Goal: Check status: Check status

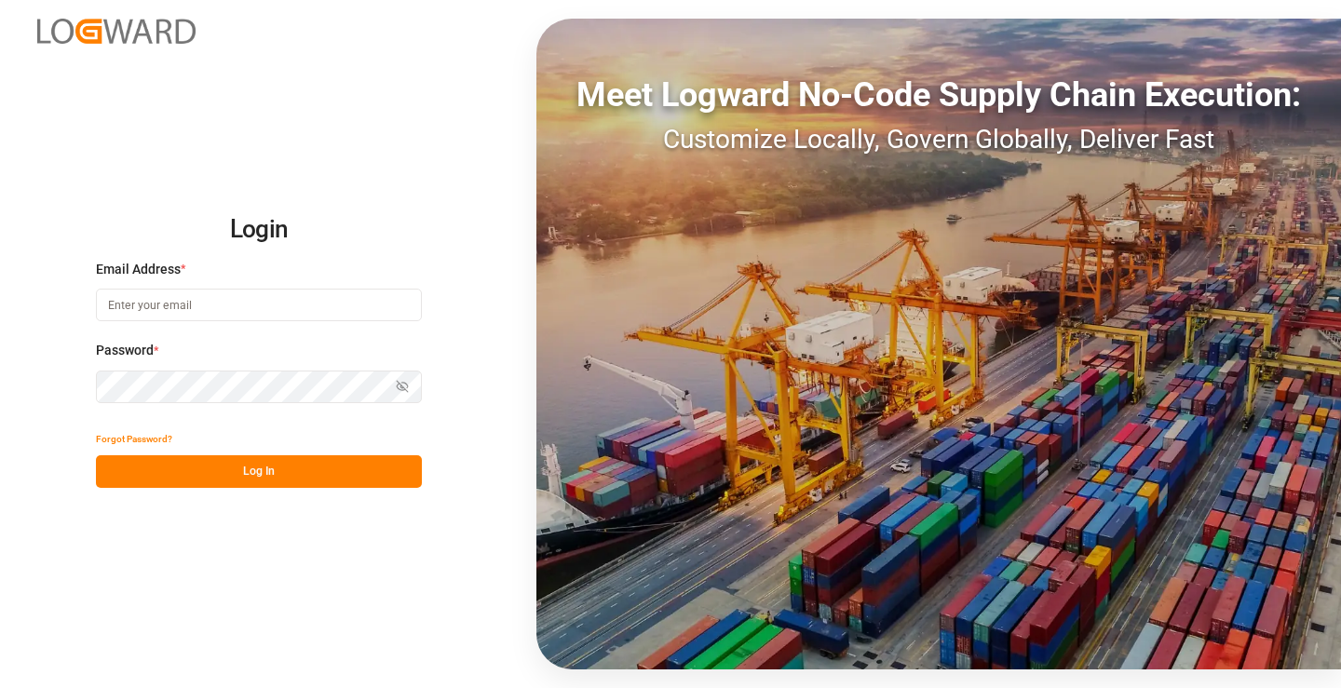
type input "[PERSON_NAME][EMAIL_ADDRESS][DOMAIN_NAME]"
click at [280, 475] on button "Log In" at bounding box center [259, 471] width 326 height 33
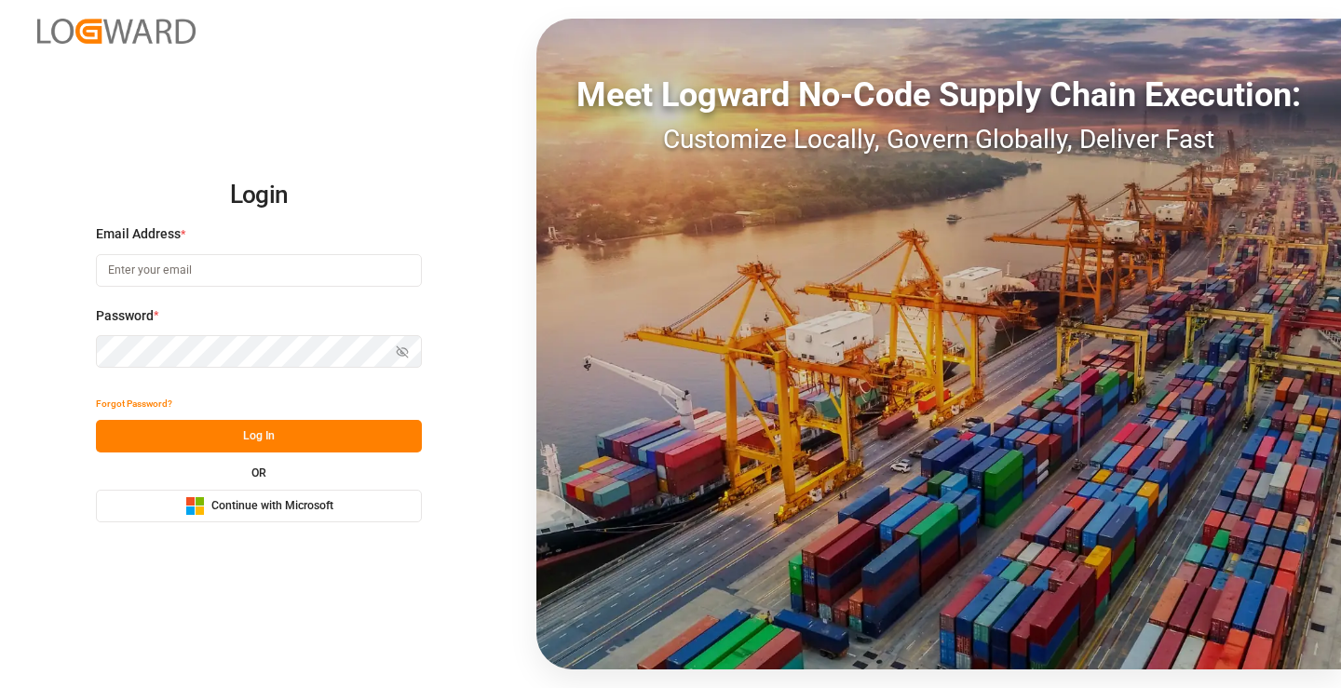
type input "[PERSON_NAME][EMAIL_ADDRESS][DOMAIN_NAME]"
click at [302, 440] on button "Log In" at bounding box center [259, 436] width 326 height 33
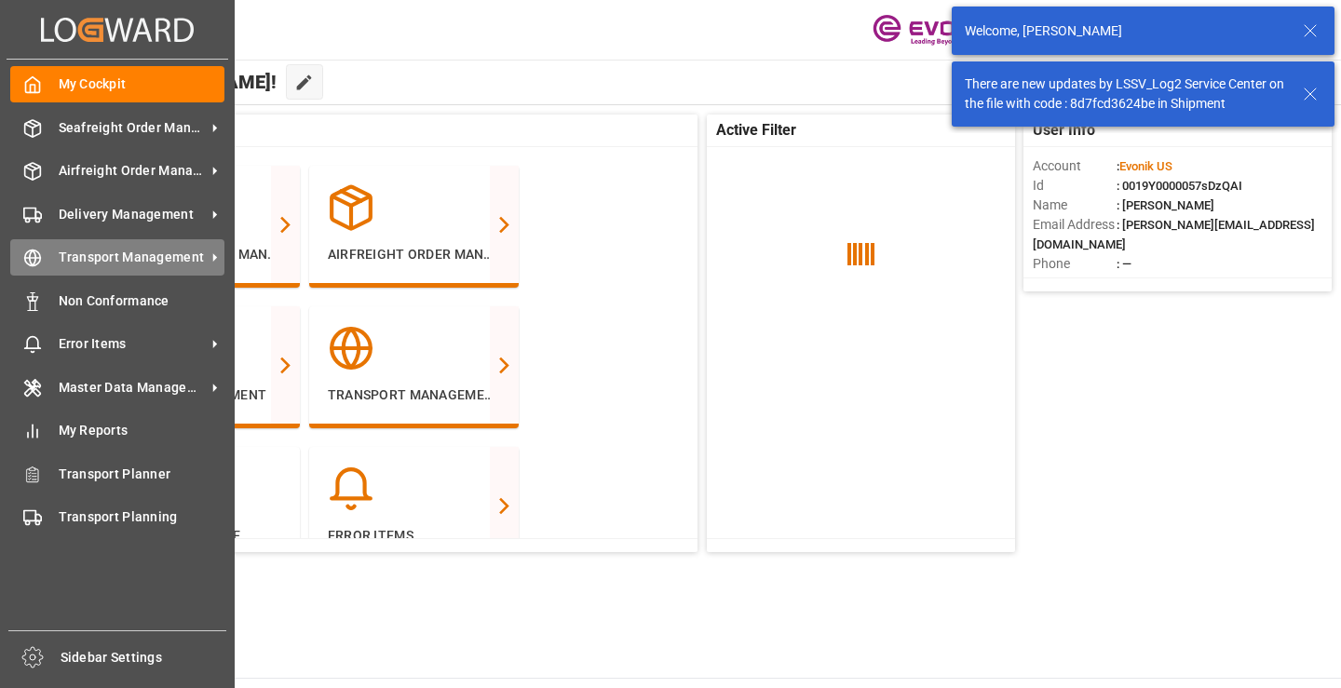
click at [41, 245] on div "Transport Management Transport Management" at bounding box center [117, 257] width 214 height 36
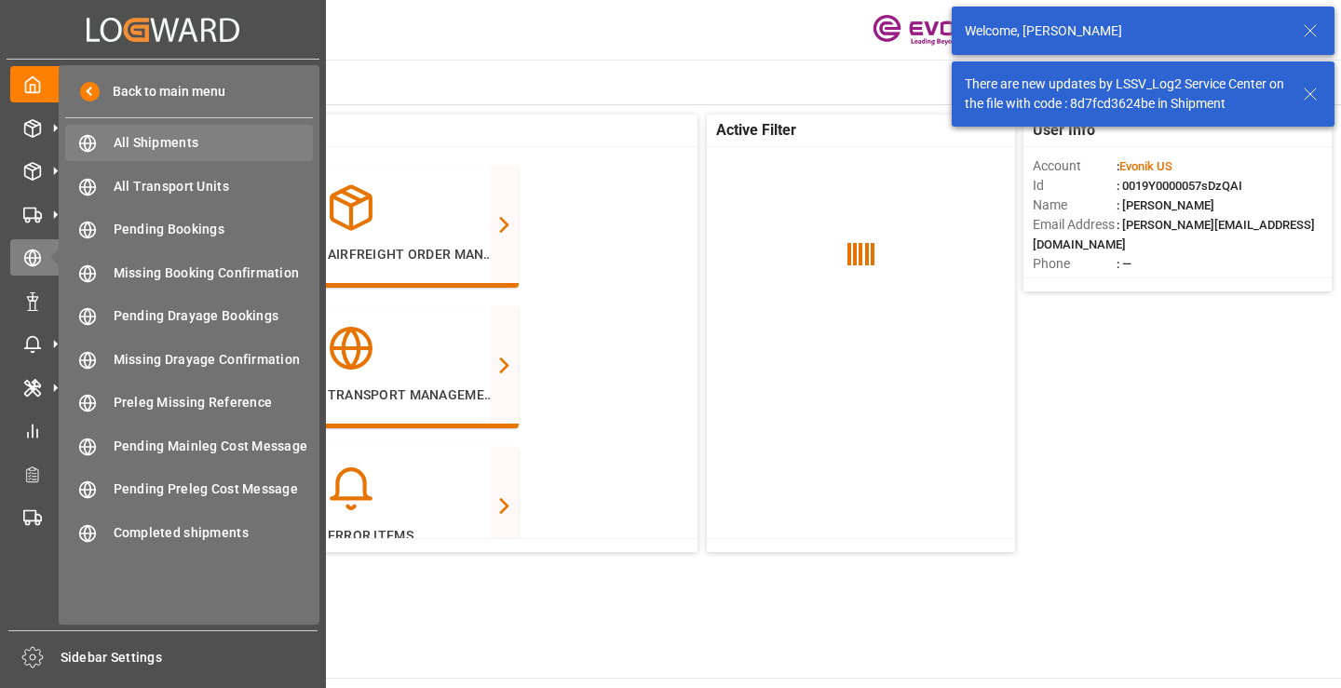
click at [161, 134] on span "All Shipments" at bounding box center [214, 143] width 200 height 20
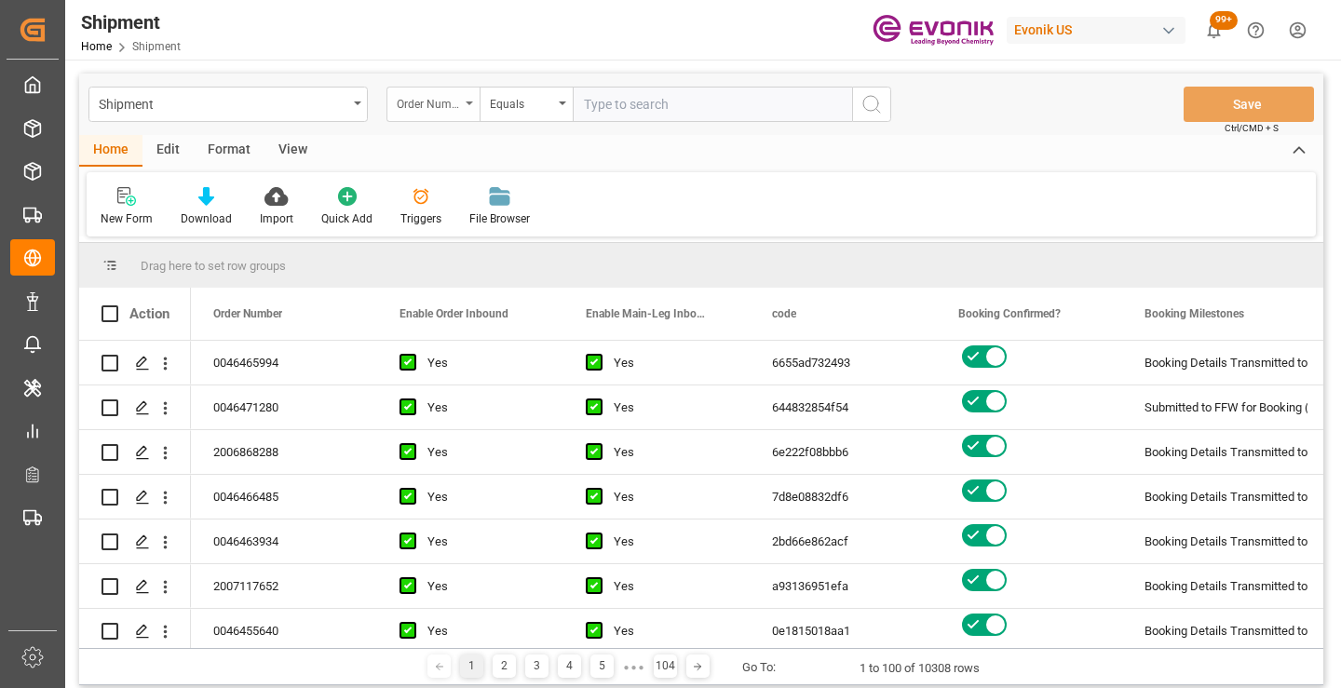
click at [454, 101] on div "Order Number" at bounding box center [428, 101] width 63 height 21
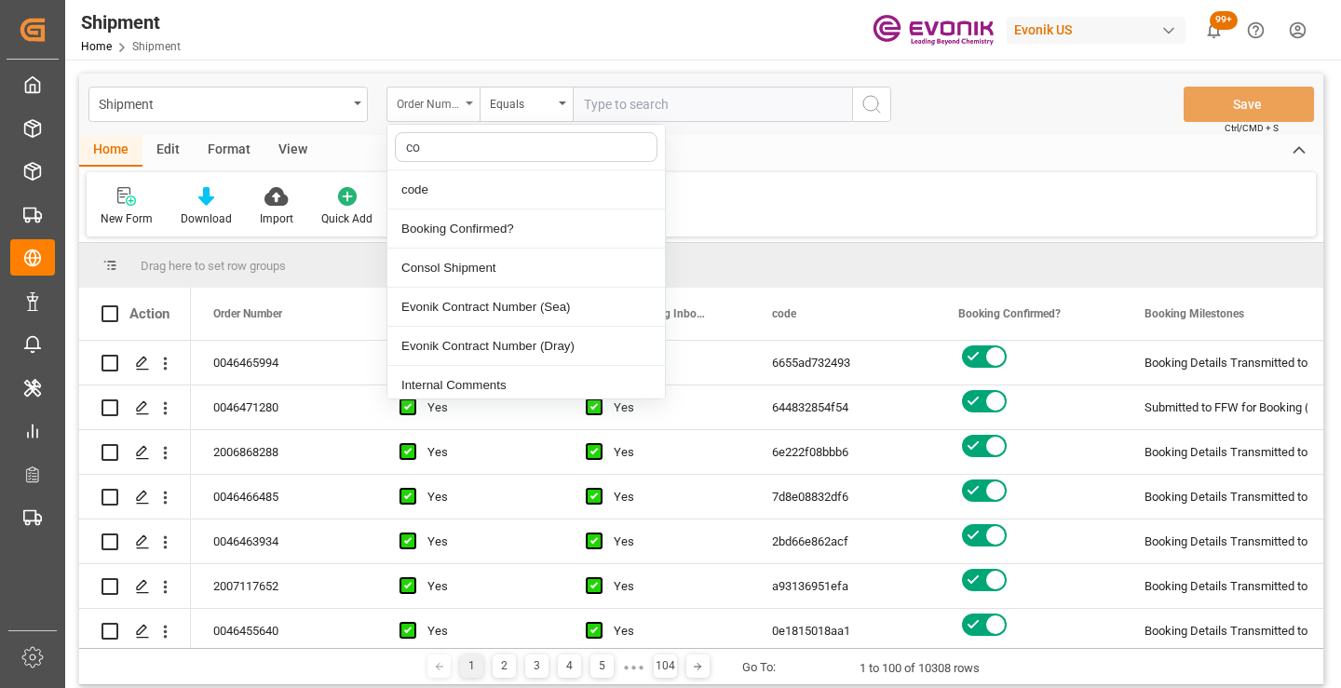
type input "cod"
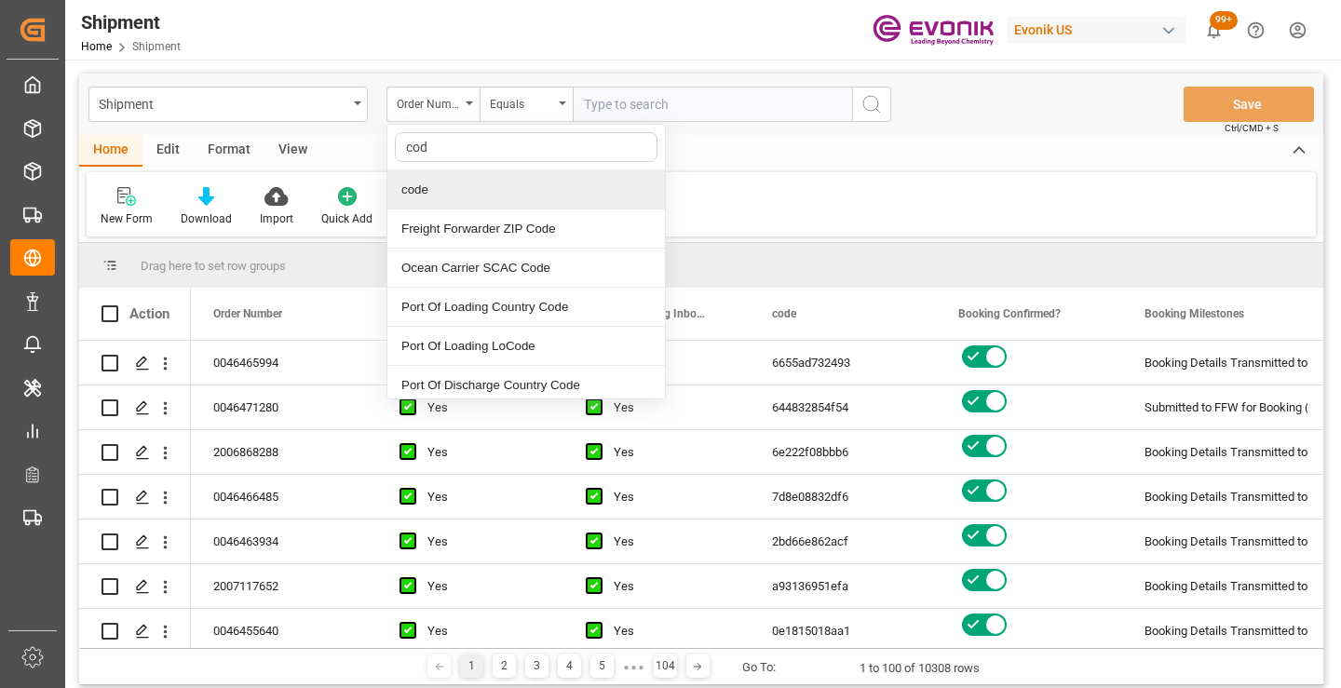
click at [469, 184] on div "code" at bounding box center [525, 189] width 277 height 39
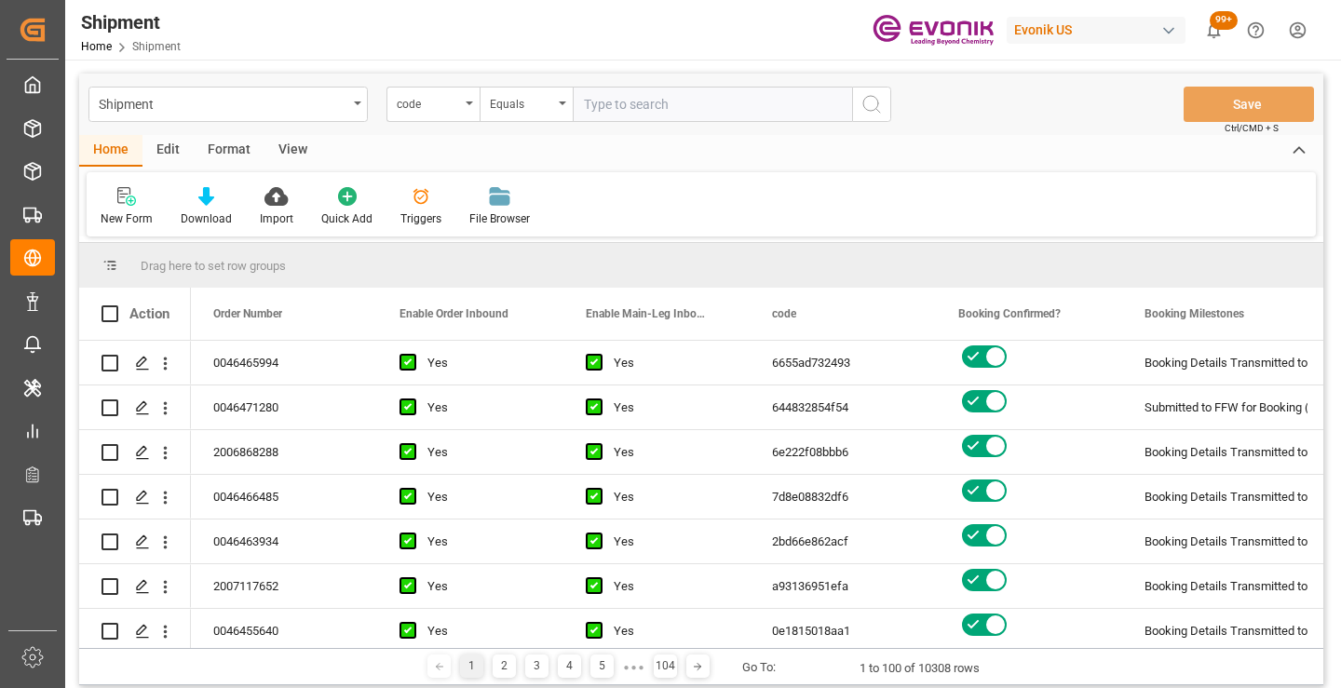
click at [633, 110] on input "text" at bounding box center [712, 104] width 279 height 35
paste input "13de20ca2fc3"
type input "13de20ca2fc3"
click at [876, 110] on icon "search button" at bounding box center [871, 104] width 22 height 22
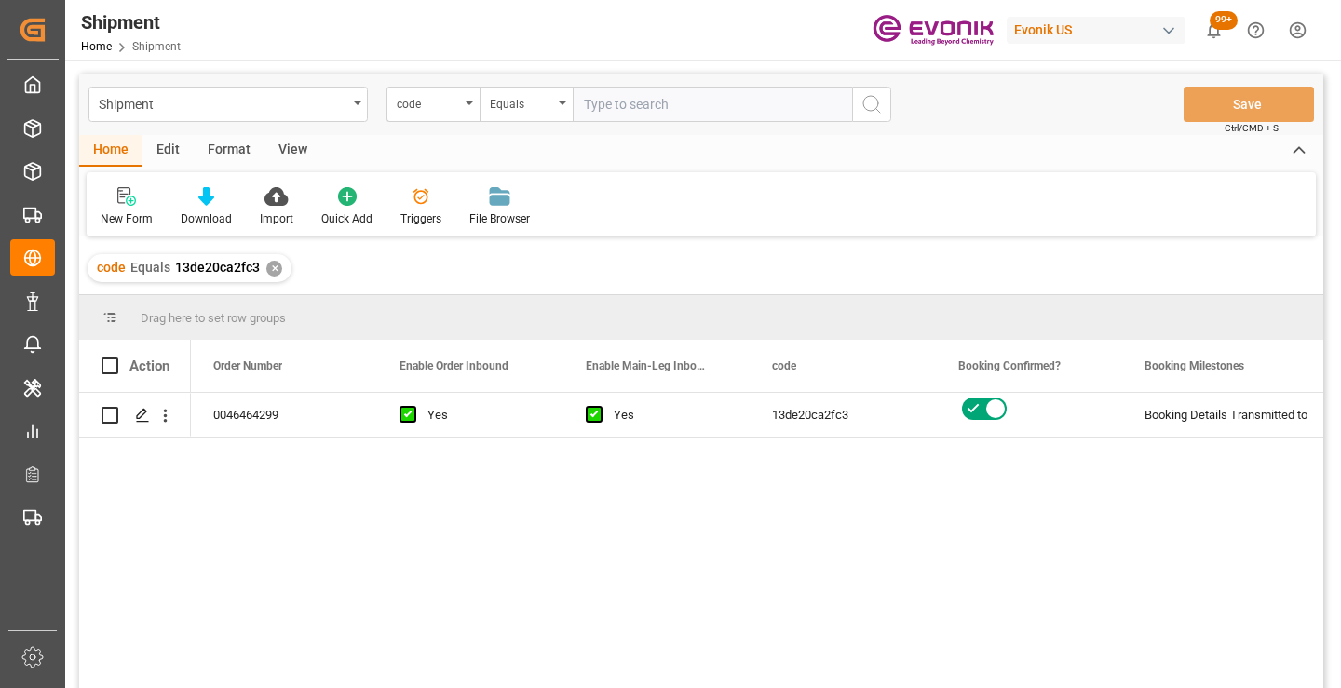
click at [1032, 521] on div "0046464299 Yes Yes 13de20ca2fc3 Booking Details Transmitted to SAP Active No" at bounding box center [757, 546] width 1132 height 307
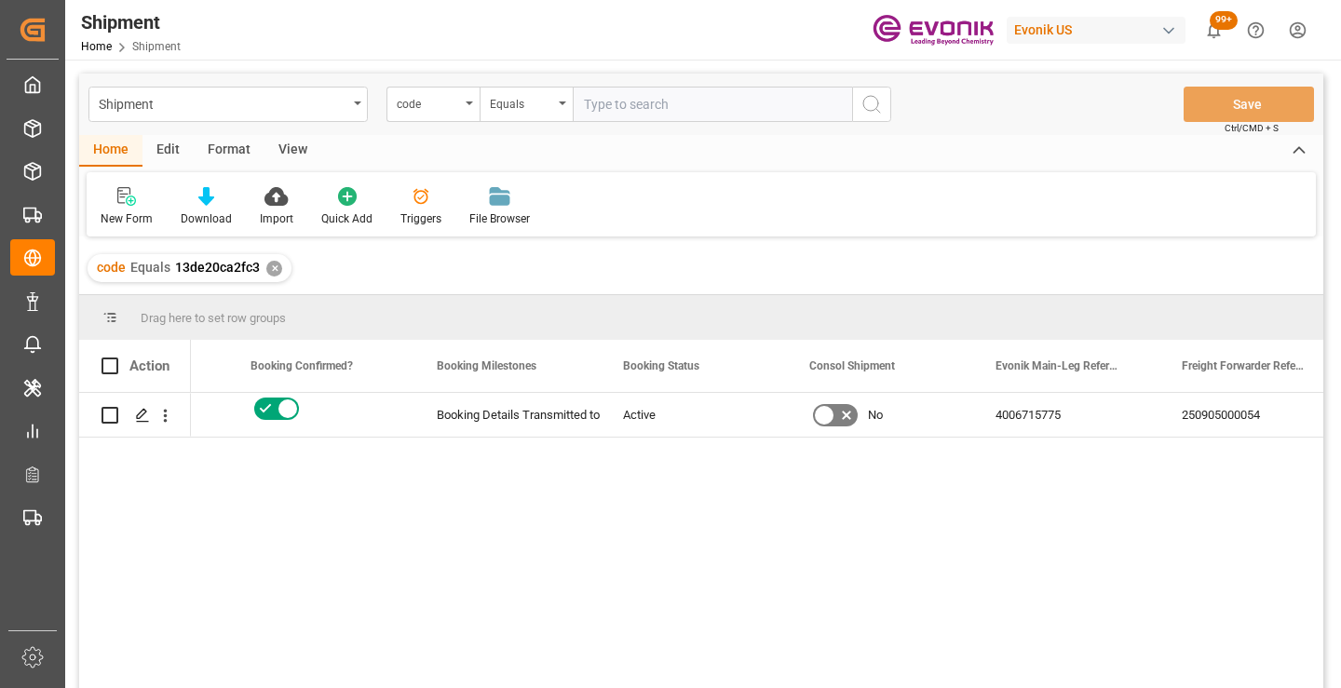
scroll to position [0, 745]
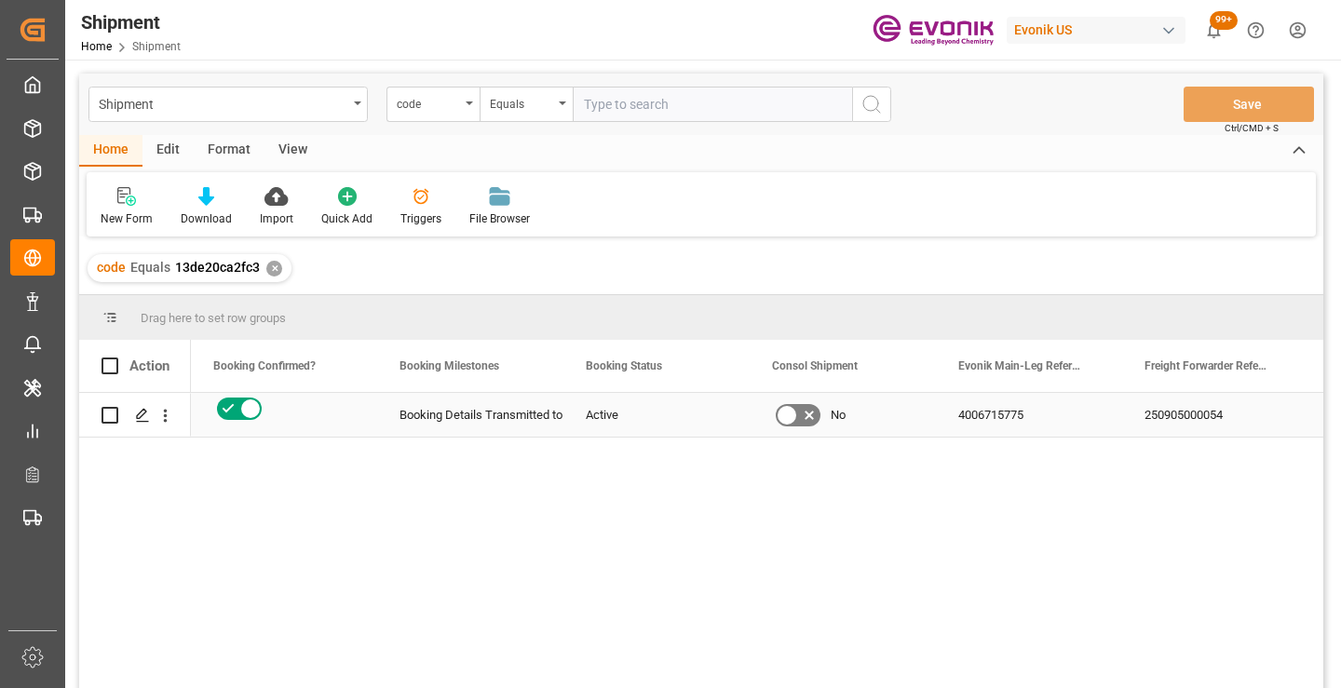
click at [1177, 413] on div "250905000054" at bounding box center [1215, 415] width 186 height 44
click at [273, 275] on div "✕" at bounding box center [274, 269] width 16 height 16
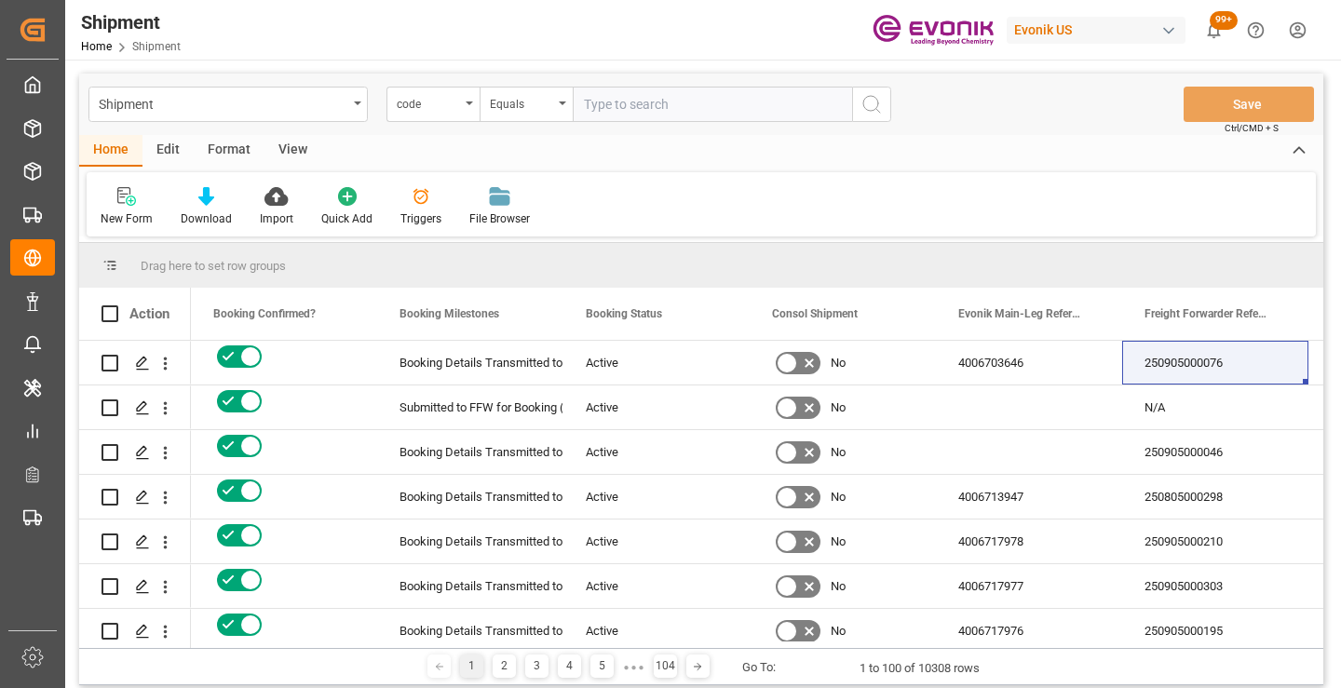
click at [673, 105] on input "text" at bounding box center [712, 104] width 279 height 35
paste input "36b9fe642d79"
type input "36b9fe642d79"
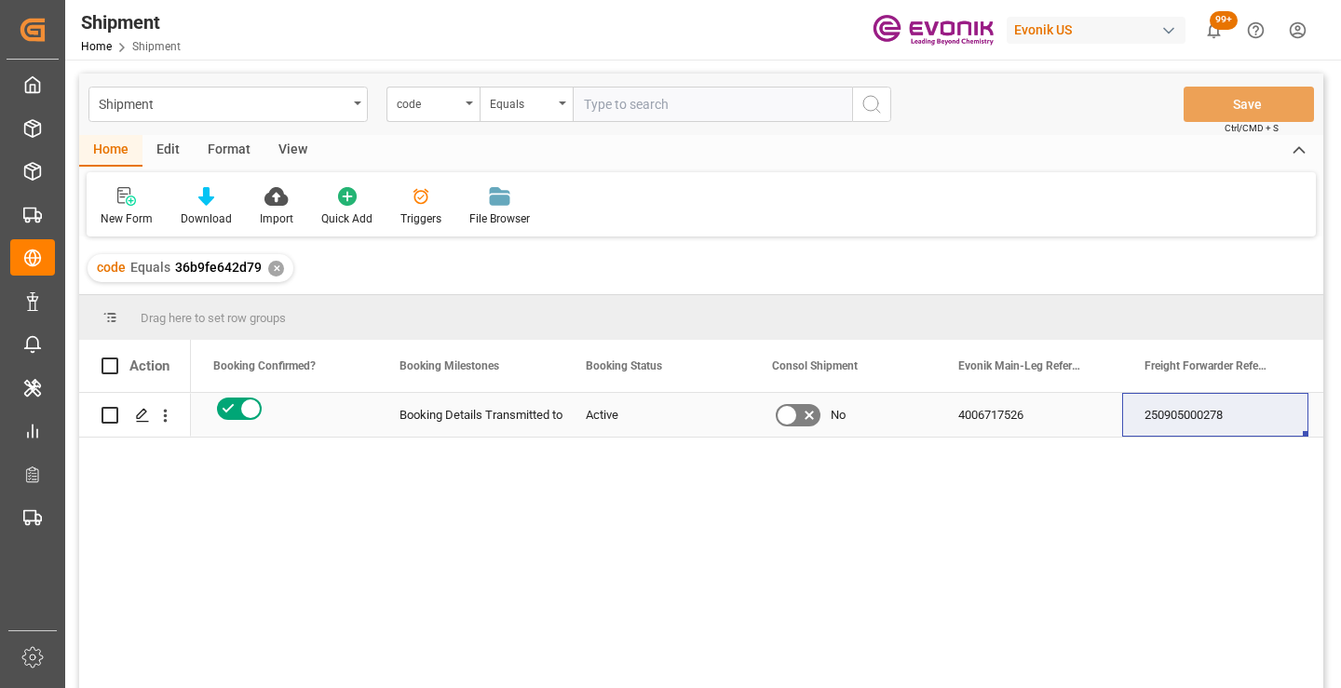
click at [1187, 420] on div "250905000278" at bounding box center [1215, 415] width 186 height 44
click at [273, 270] on div "✕" at bounding box center [276, 269] width 16 height 16
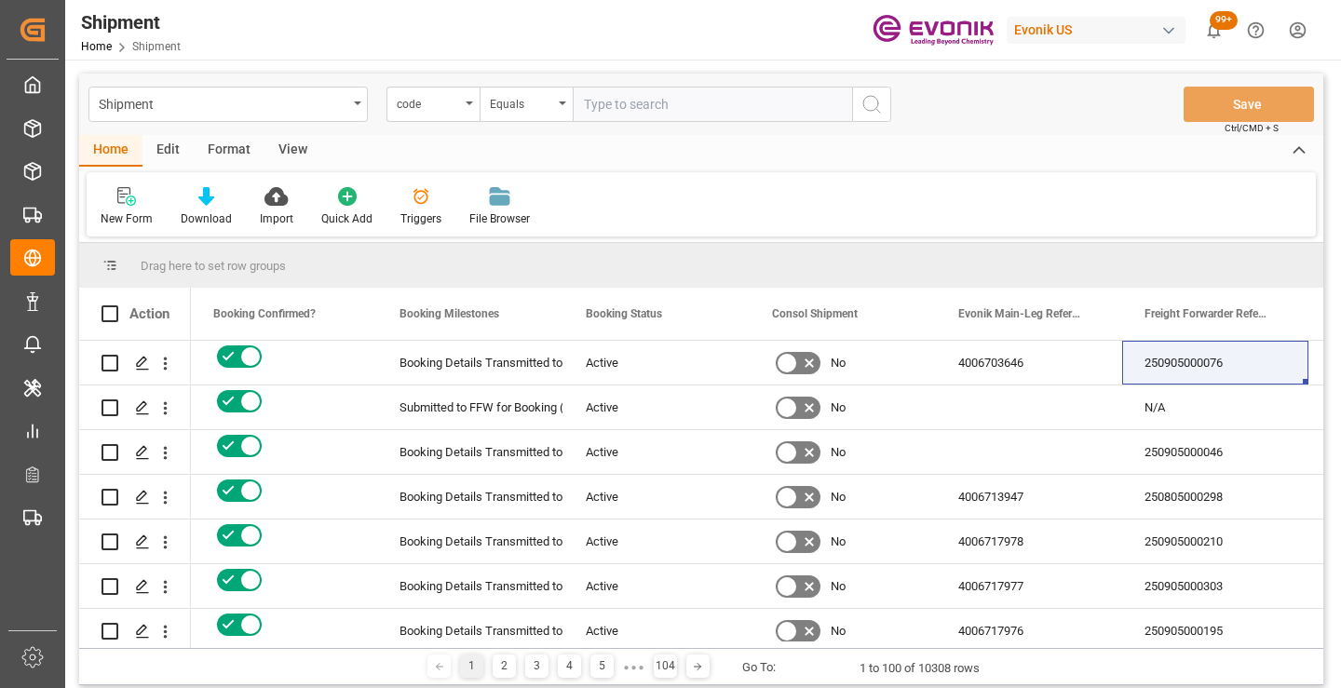
click at [690, 101] on input "text" at bounding box center [712, 104] width 279 height 35
paste input "b236d8b4c7e1"
type input "b236d8b4c7e1"
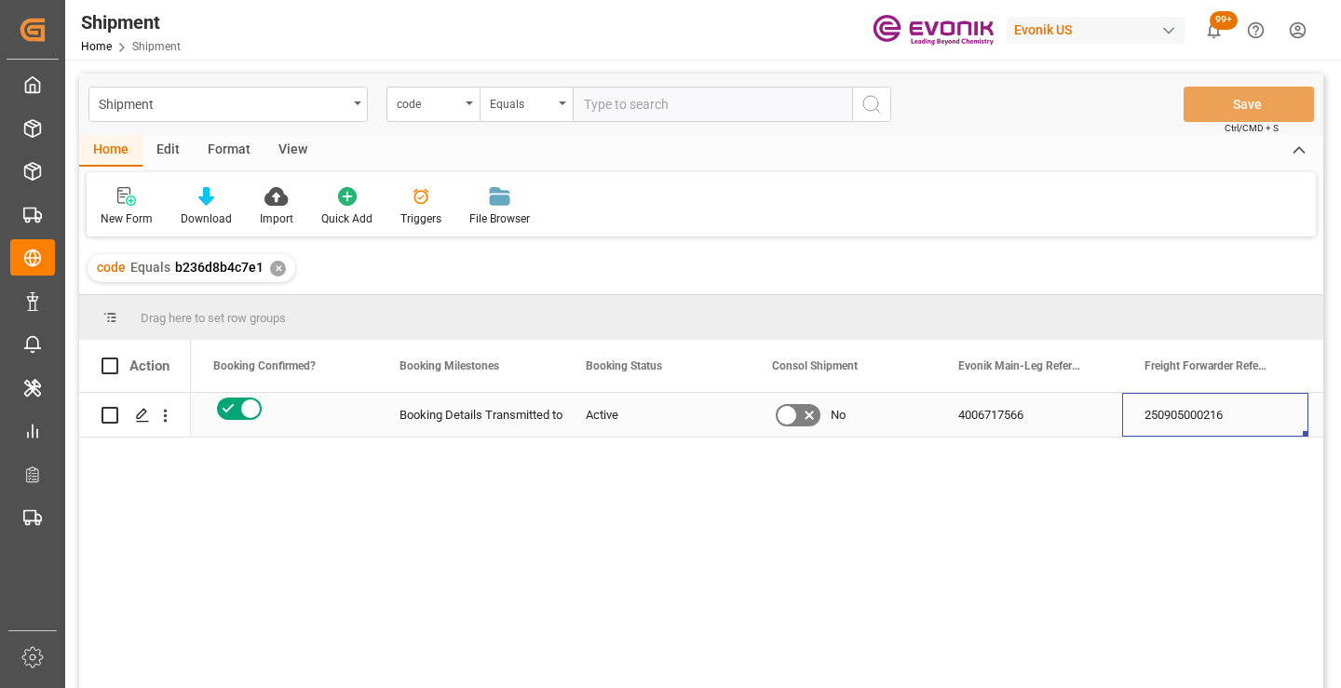
click at [1190, 421] on div "250905000216" at bounding box center [1215, 415] width 186 height 44
click at [270, 265] on div "✕" at bounding box center [278, 269] width 16 height 16
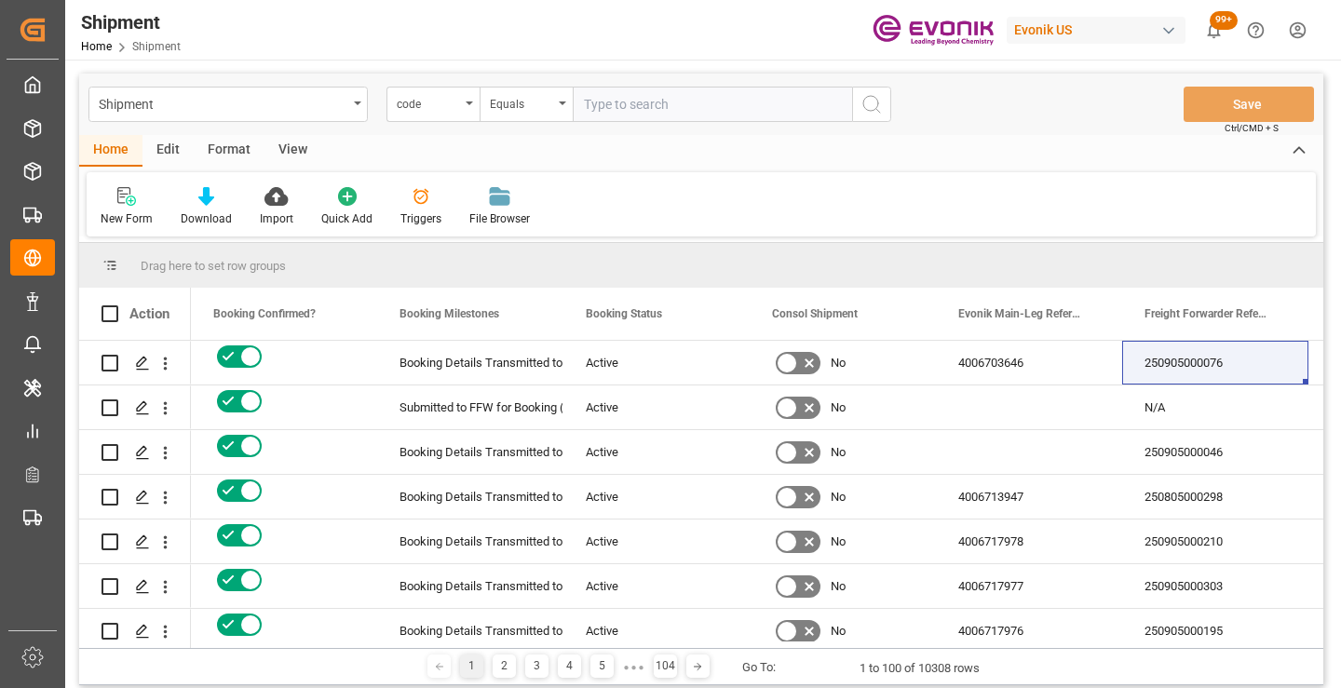
click at [698, 109] on input "text" at bounding box center [712, 104] width 279 height 35
paste input "1753d0db8bab"
type input "1753d0db8bab"
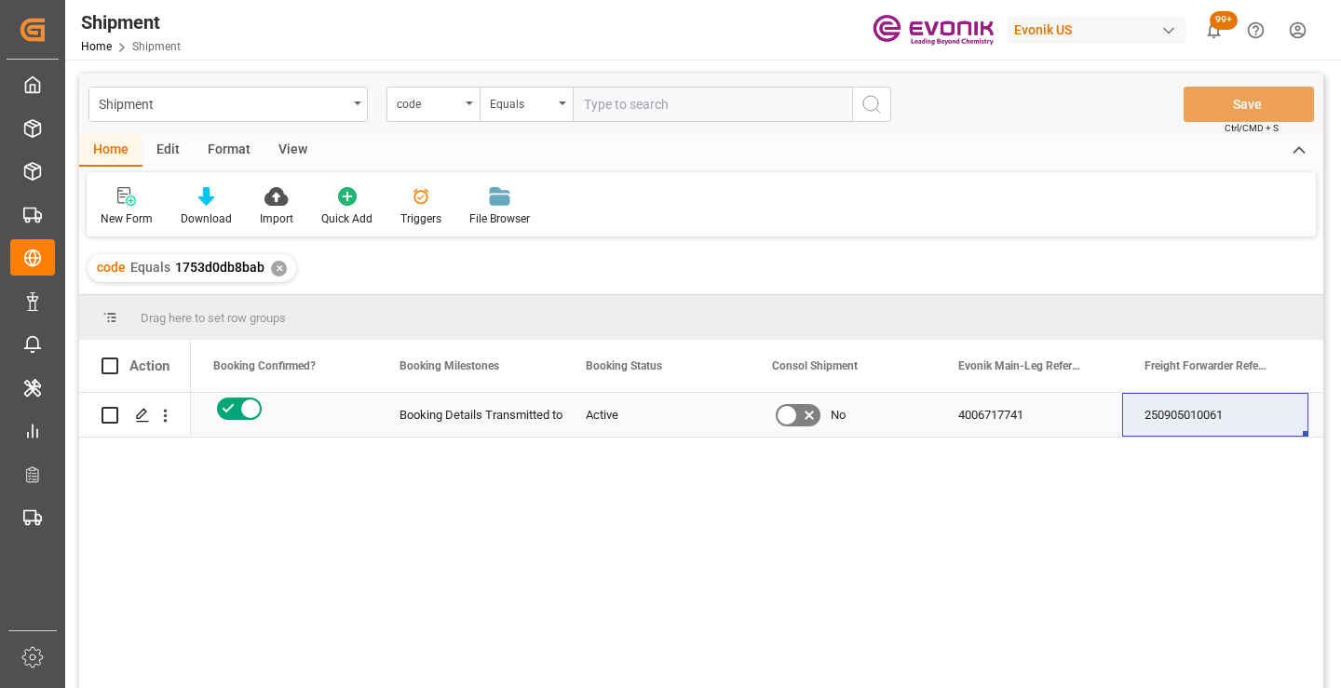
click at [1184, 424] on div "250905010061" at bounding box center [1215, 415] width 186 height 44
click at [276, 259] on div "code Equals 1753d0db8bab ✕" at bounding box center [192, 268] width 209 height 28
click at [275, 264] on div "✕" at bounding box center [279, 269] width 16 height 16
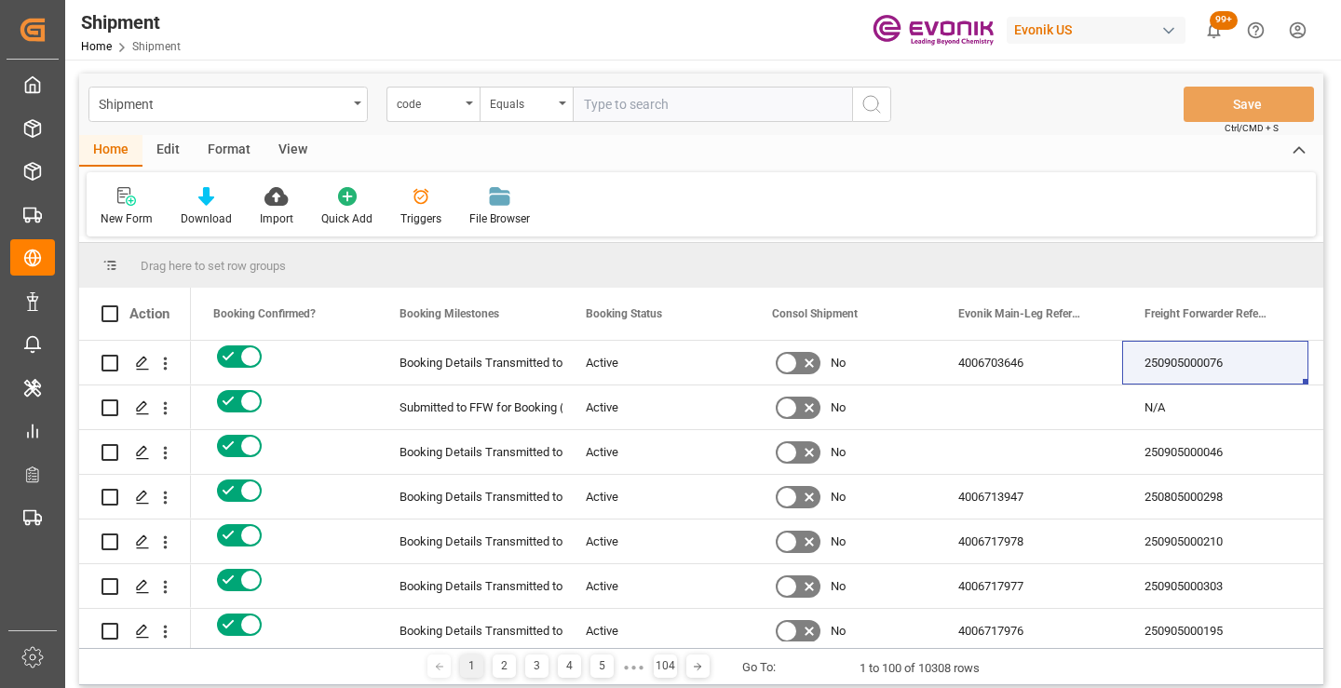
click at [670, 110] on input "text" at bounding box center [712, 104] width 279 height 35
paste input "a41c65731c86"
type input "a41c65731c86"
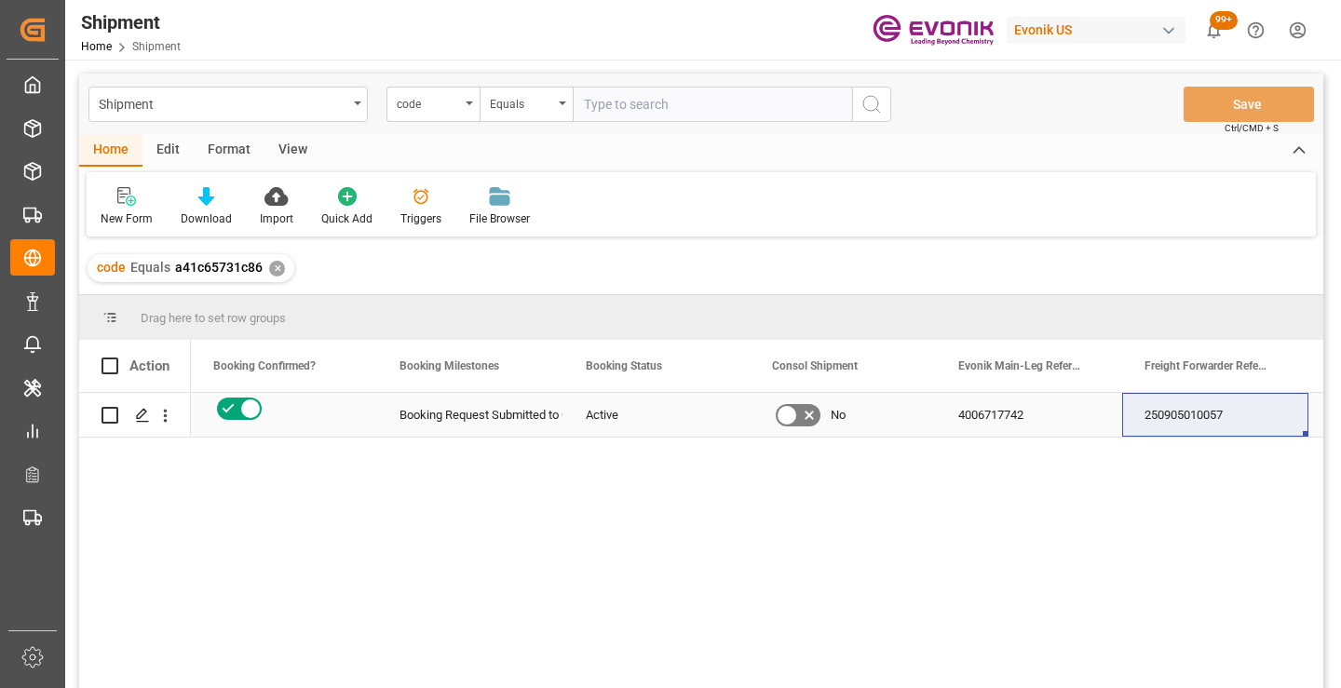
click at [1201, 411] on div "250905010057" at bounding box center [1215, 415] width 186 height 44
click at [278, 265] on div "✕" at bounding box center [277, 269] width 16 height 16
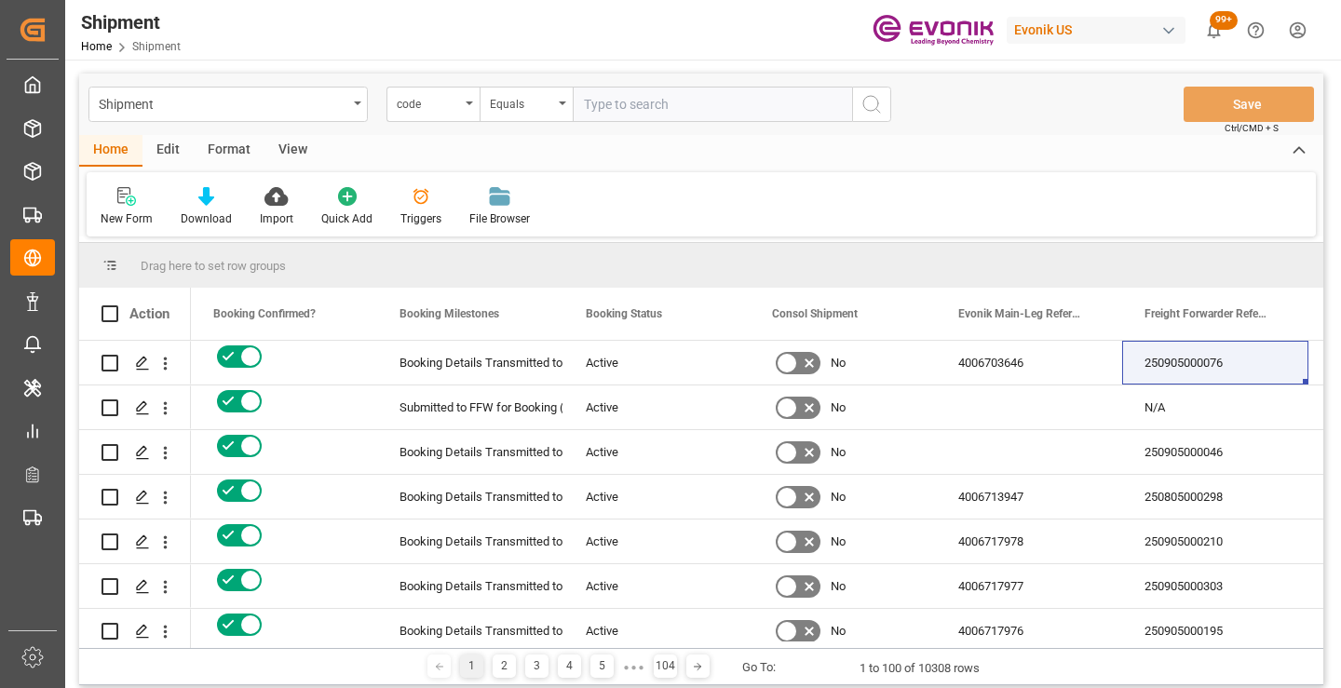
click at [686, 107] on input "text" at bounding box center [712, 104] width 279 height 35
paste input "fe2d207ab668"
type input "fe2d207ab668"
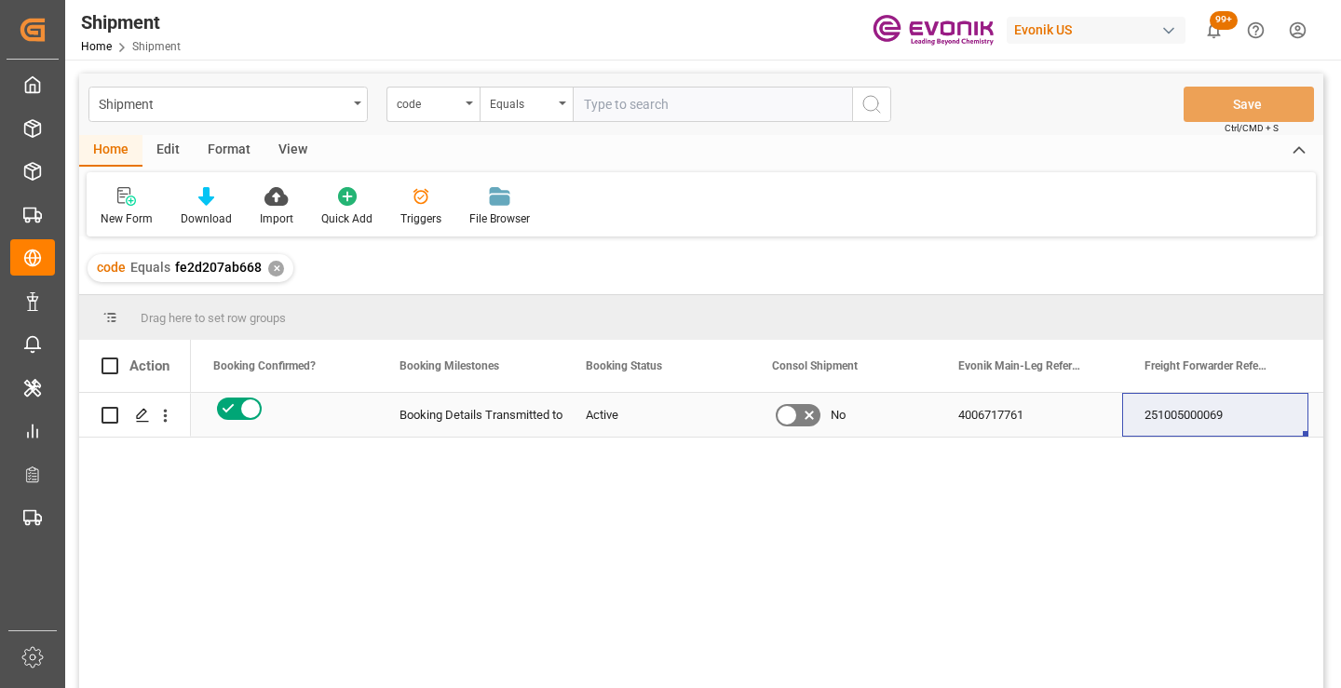
click at [1203, 416] on div "251005000069" at bounding box center [1215, 415] width 186 height 44
click at [274, 275] on div "✕" at bounding box center [276, 269] width 16 height 16
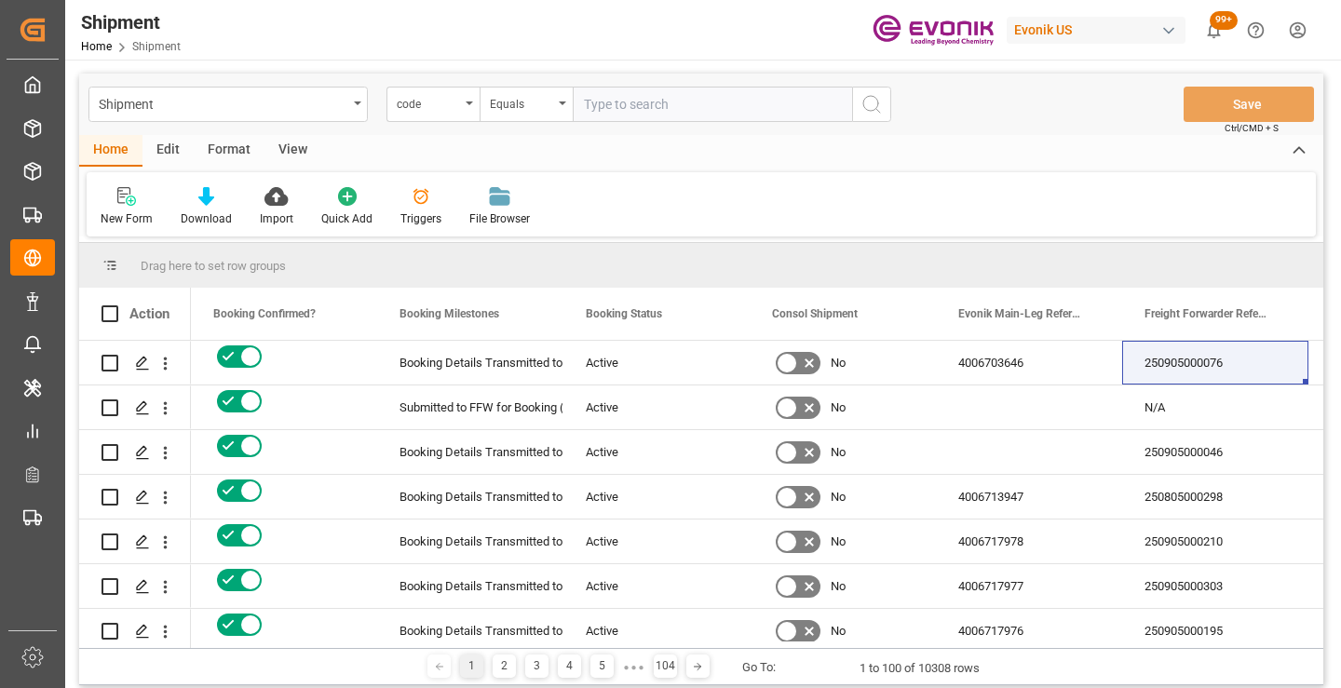
click at [650, 105] on input "text" at bounding box center [712, 104] width 279 height 35
paste input "27d464bca21d"
type input "27d464bca21d"
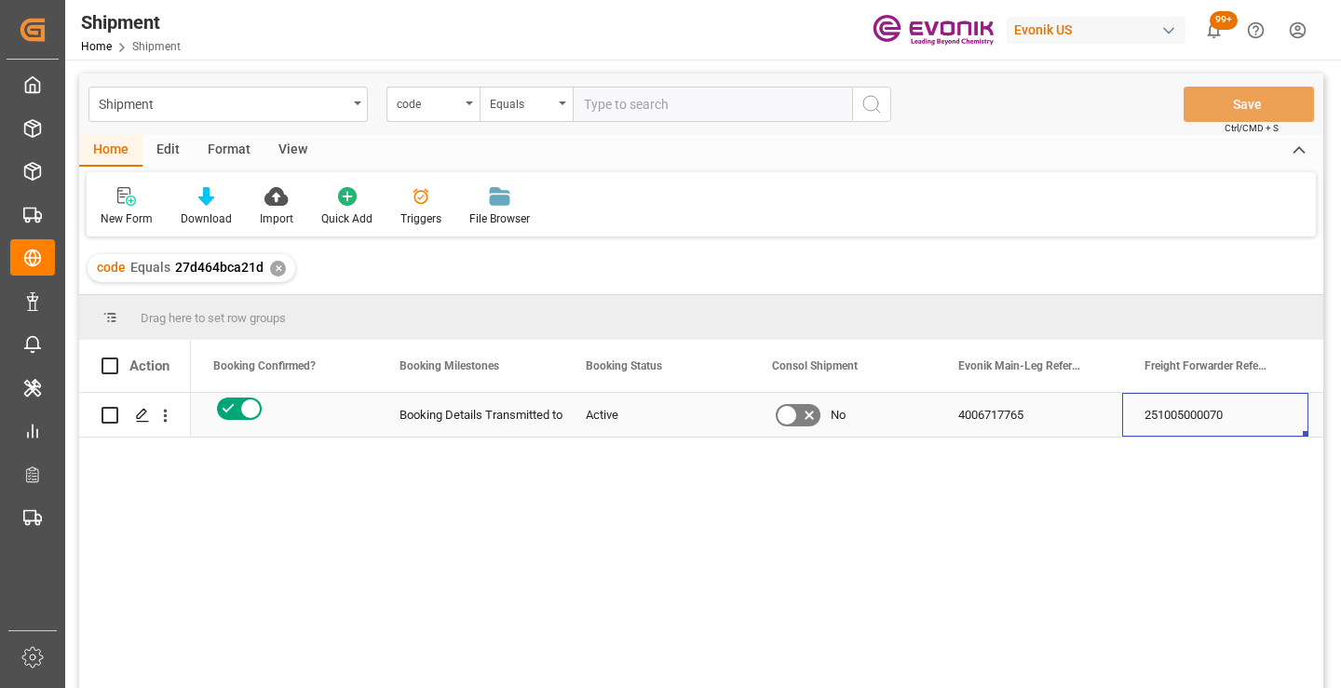
click at [1180, 420] on div "251005000070" at bounding box center [1215, 415] width 186 height 44
click at [273, 272] on div "✕" at bounding box center [278, 269] width 16 height 16
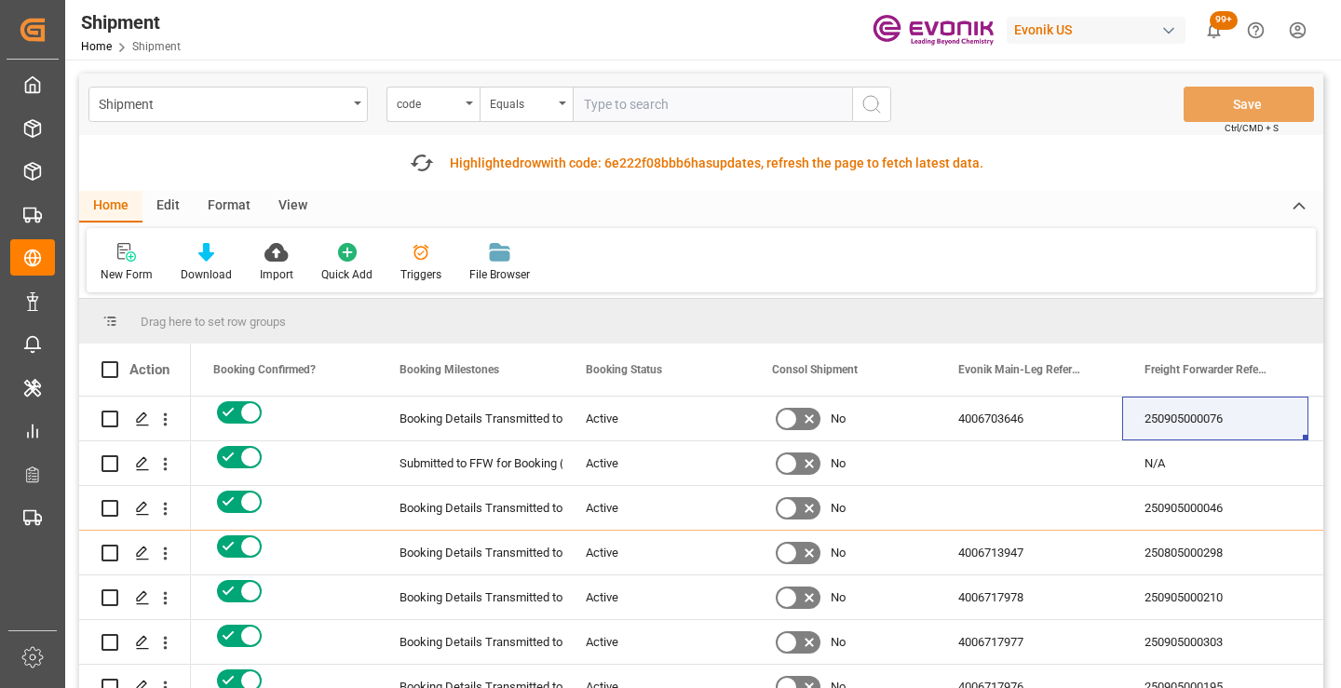
click at [679, 109] on input "text" at bounding box center [712, 104] width 279 height 35
paste input "8ec879a94873"
type input "8ec879a94873"
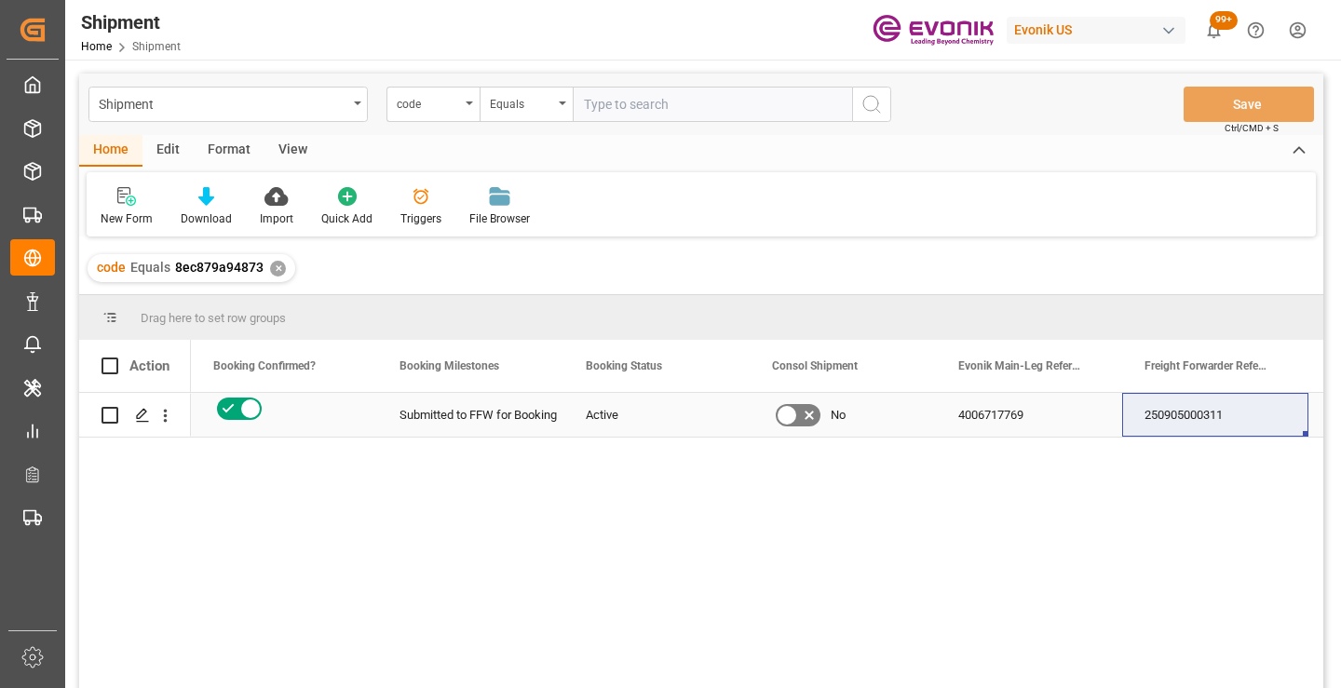
click at [1175, 418] on div "250905000311" at bounding box center [1215, 415] width 186 height 44
click at [274, 270] on div "✕" at bounding box center [278, 269] width 16 height 16
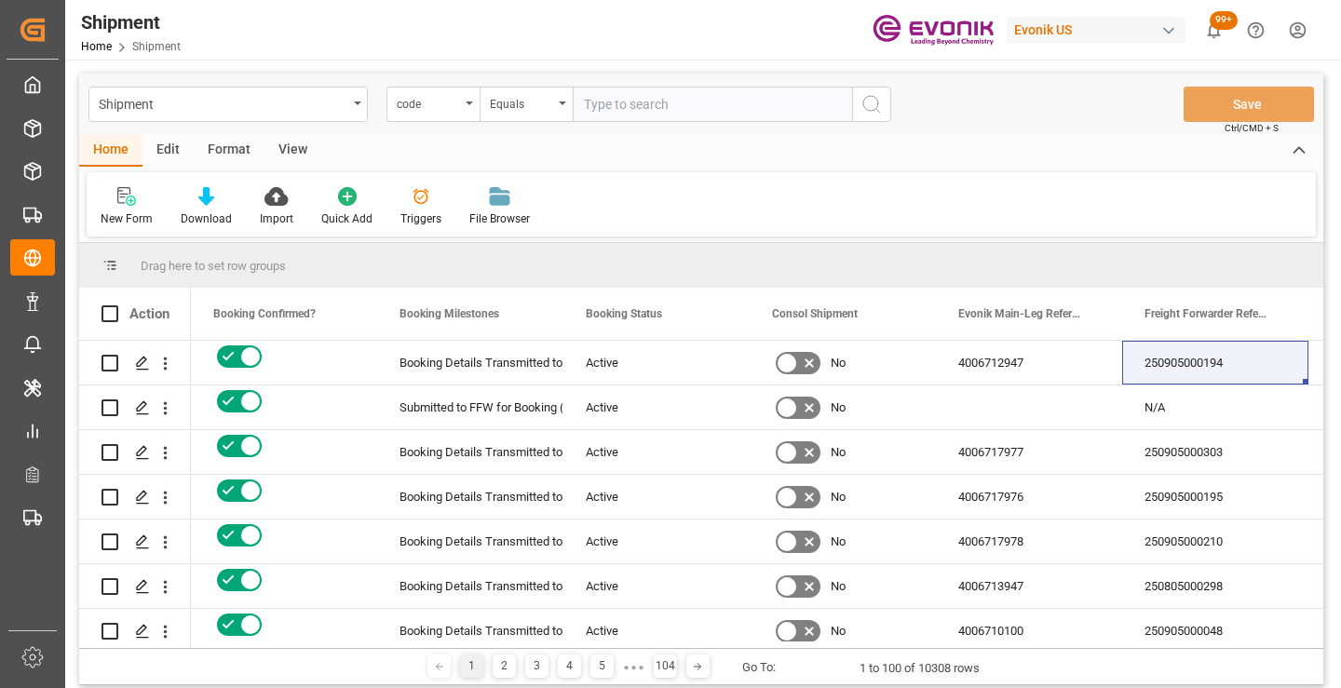
click at [693, 110] on input "text" at bounding box center [712, 104] width 279 height 35
paste input "f020c277bbd8"
type input "f020c277bbd8"
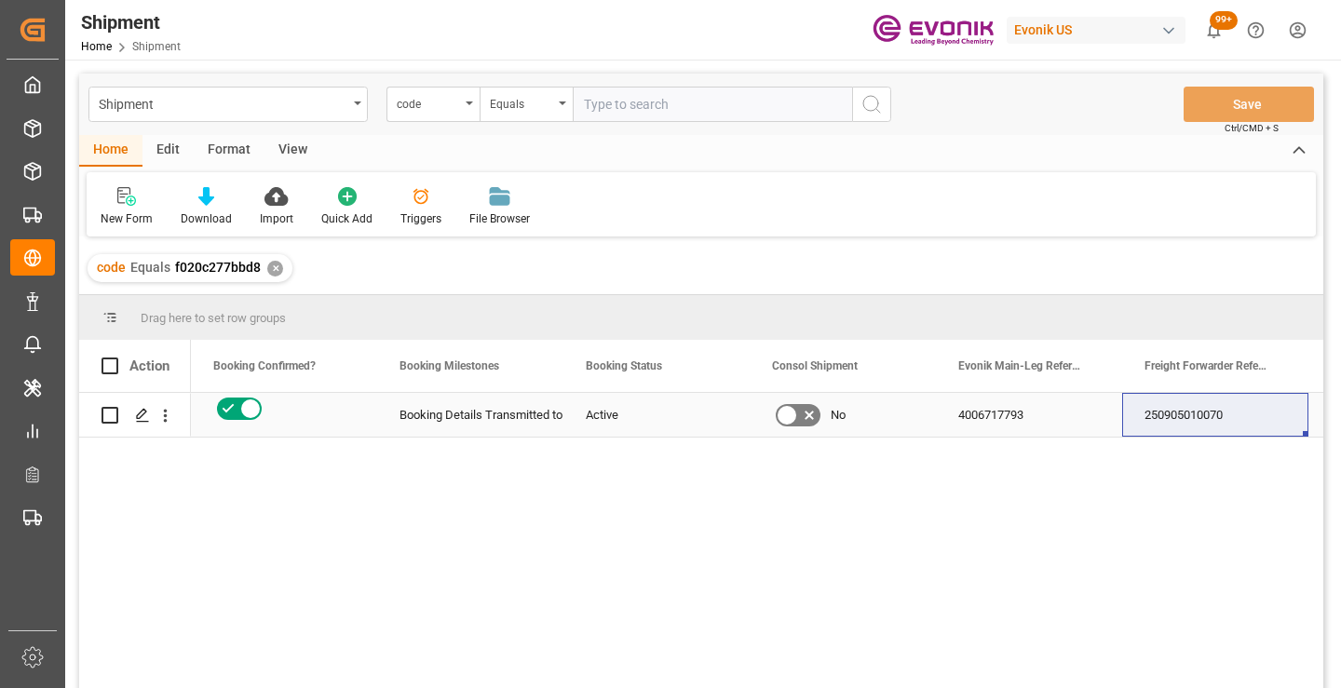
click at [1171, 418] on div "250905010070" at bounding box center [1215, 415] width 186 height 44
click at [270, 265] on div "✕" at bounding box center [275, 269] width 16 height 16
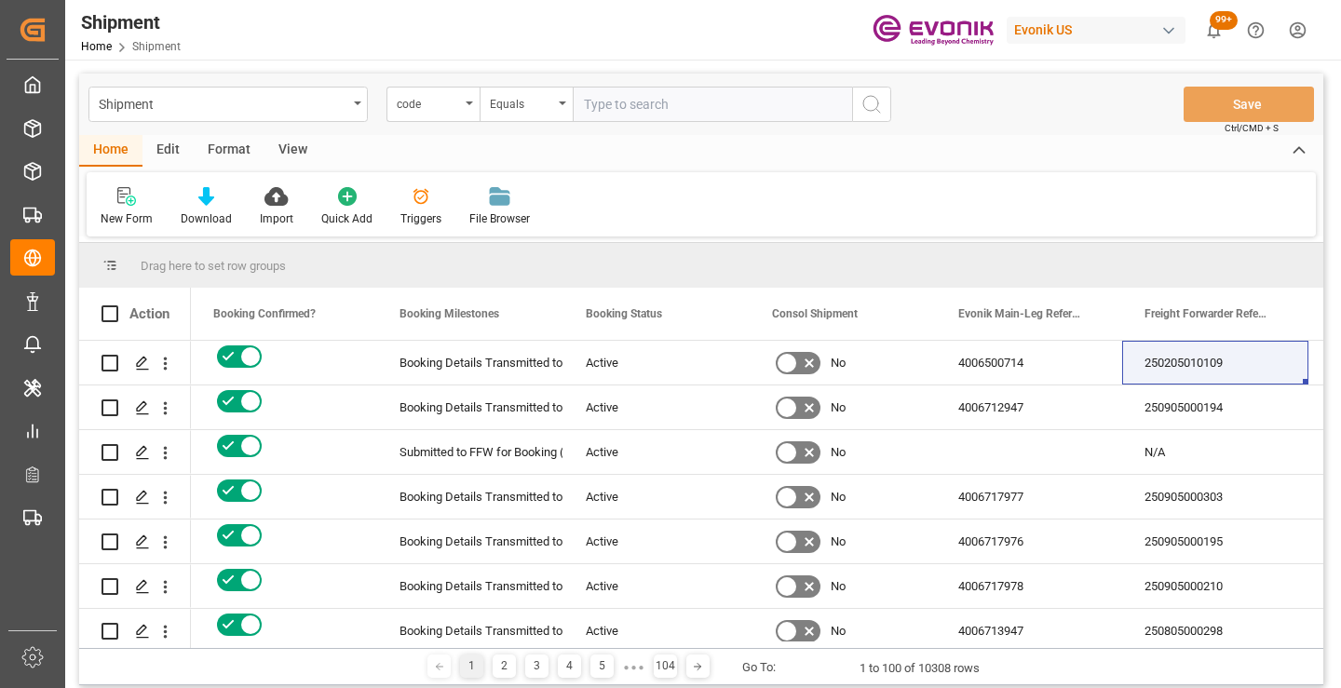
click at [742, 103] on input "text" at bounding box center [712, 104] width 279 height 35
paste input "2abbb518ccba"
type input "2abbb518ccba"
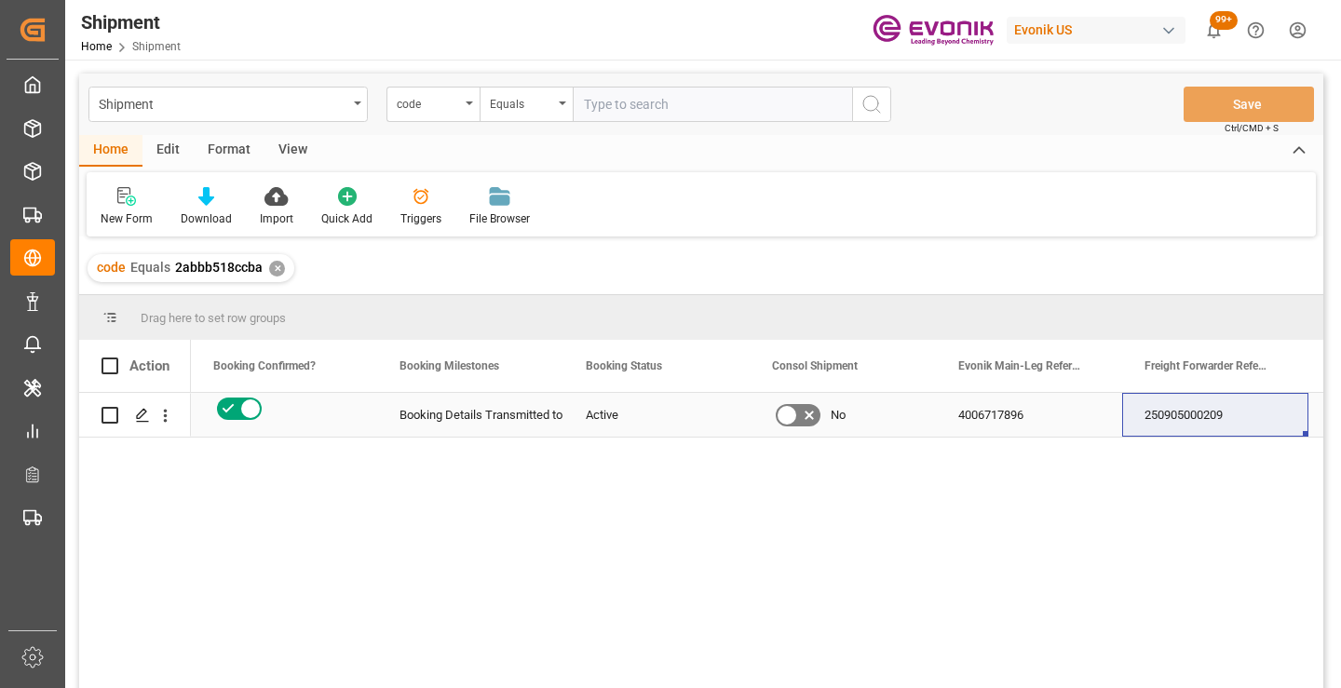
click at [1193, 421] on div "250905000209" at bounding box center [1215, 415] width 186 height 44
click at [277, 270] on div "✕" at bounding box center [277, 269] width 16 height 16
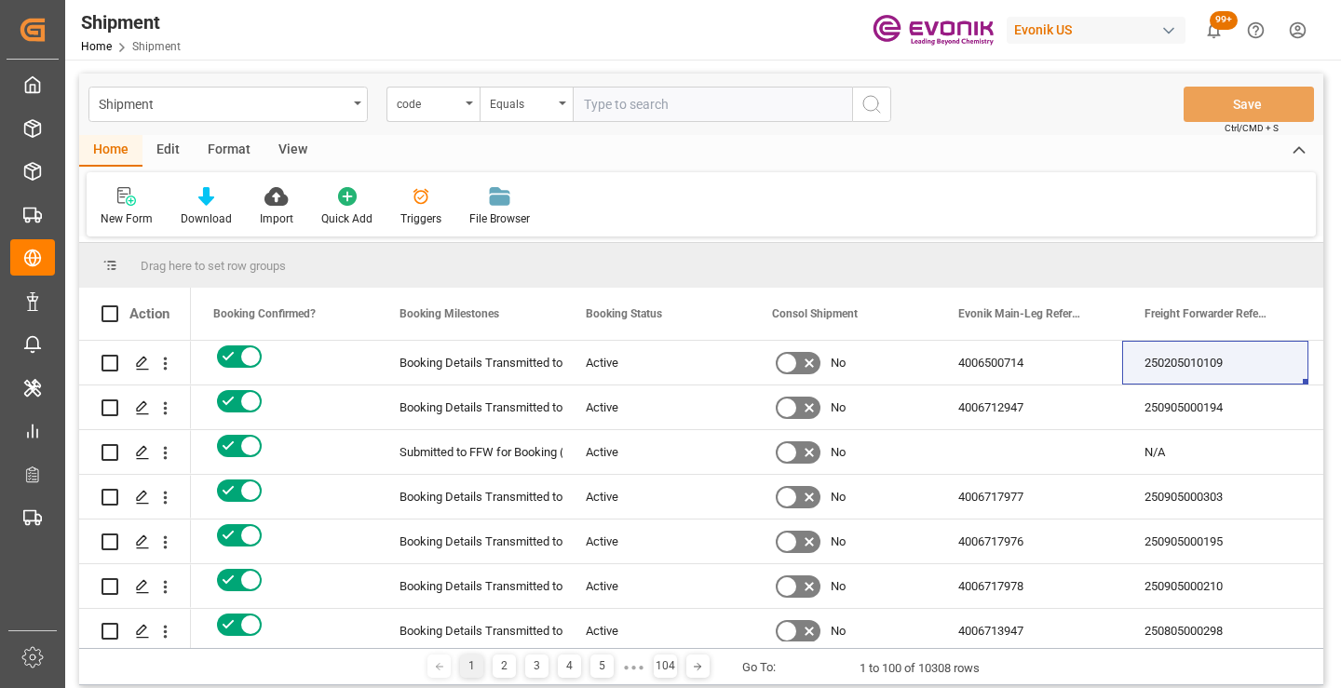
click at [655, 105] on input "text" at bounding box center [712, 104] width 279 height 35
paste input "d1ccb5d44331"
type input "d1ccb5d44331"
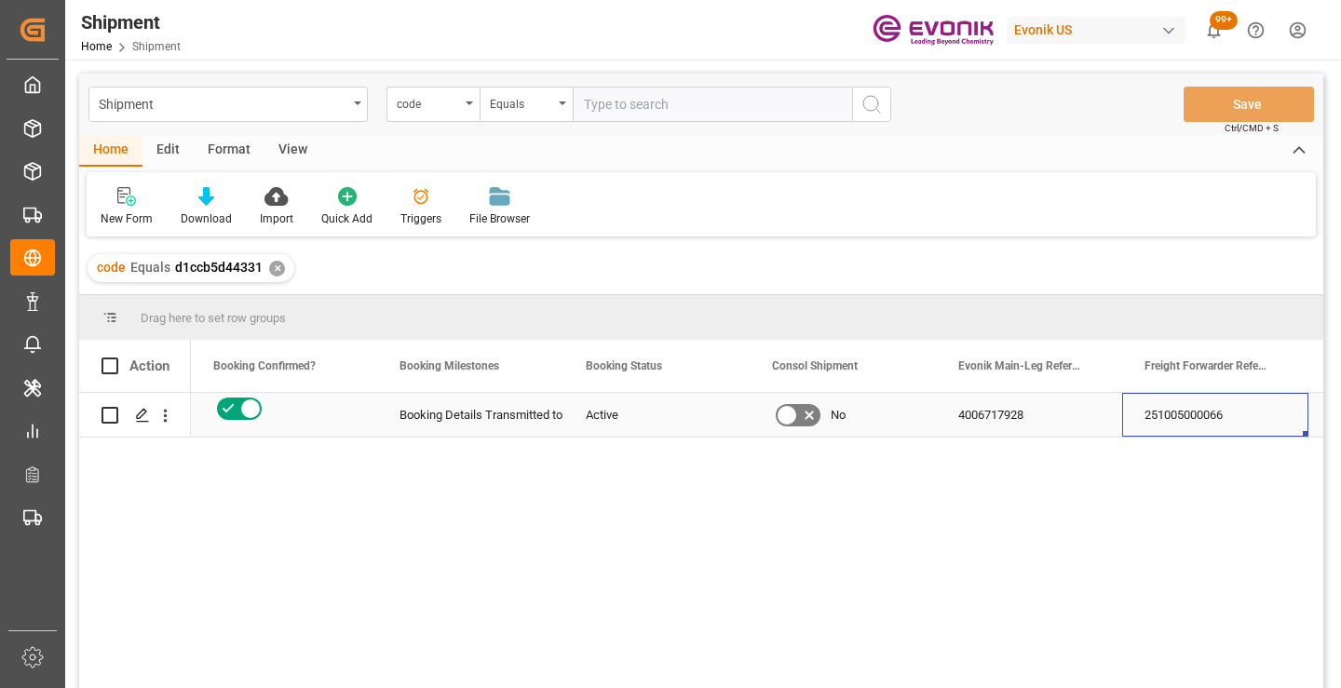
click at [1211, 420] on div "251005000066" at bounding box center [1215, 415] width 186 height 44
click at [272, 274] on div "✕" at bounding box center [277, 269] width 16 height 16
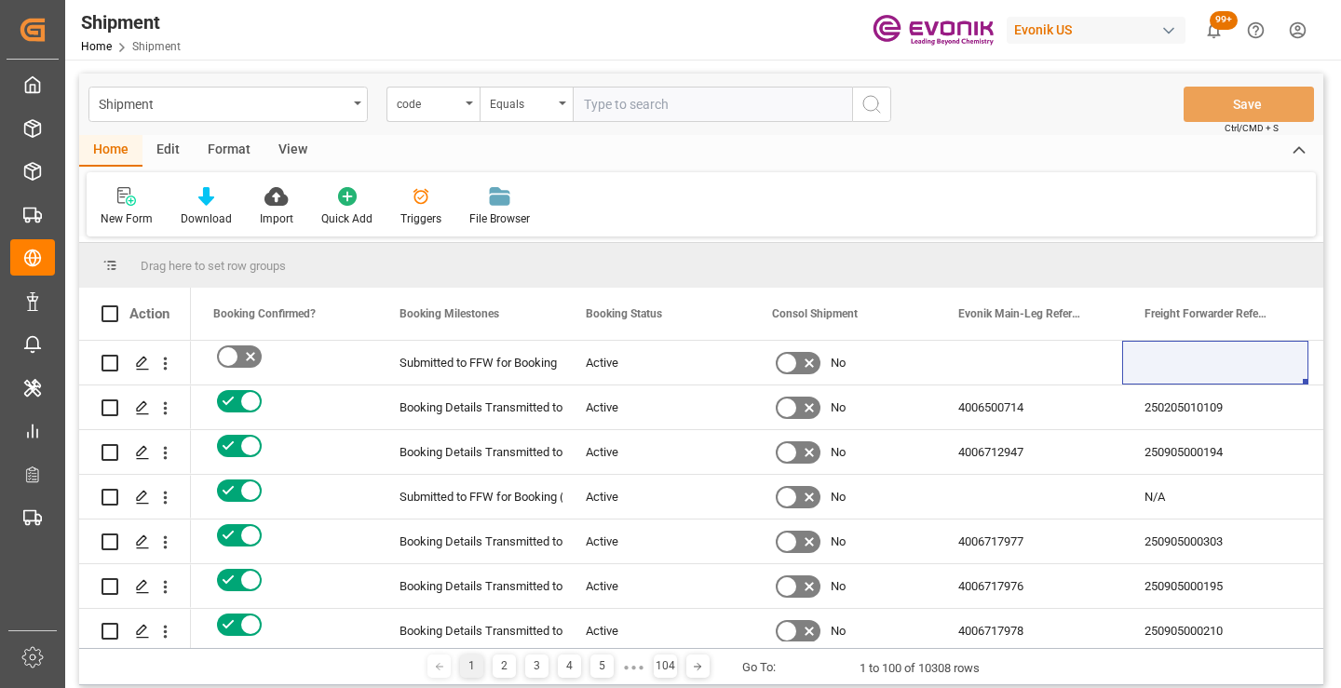
click at [679, 103] on input "text" at bounding box center [712, 104] width 279 height 35
paste input "0e1815018aa1"
type input "0e1815018aa1"
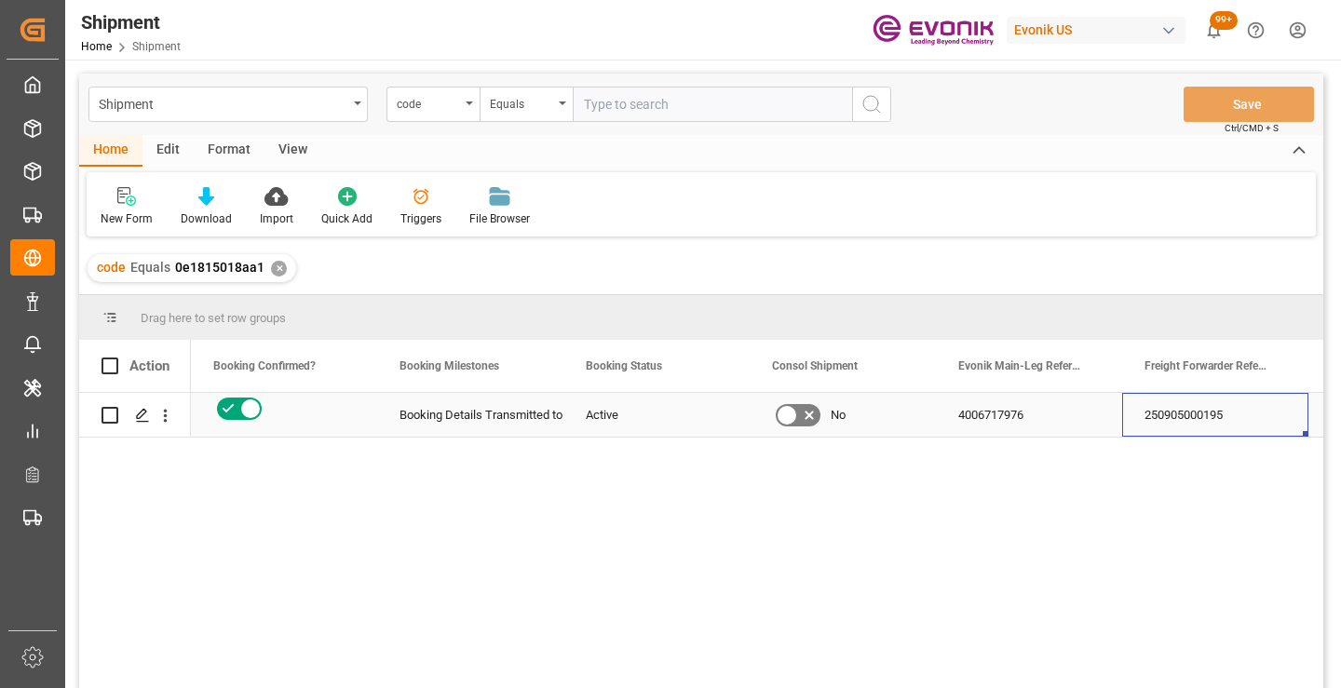
click at [1180, 417] on div "250905000195" at bounding box center [1215, 415] width 186 height 44
click at [277, 273] on div "✕" at bounding box center [279, 269] width 16 height 16
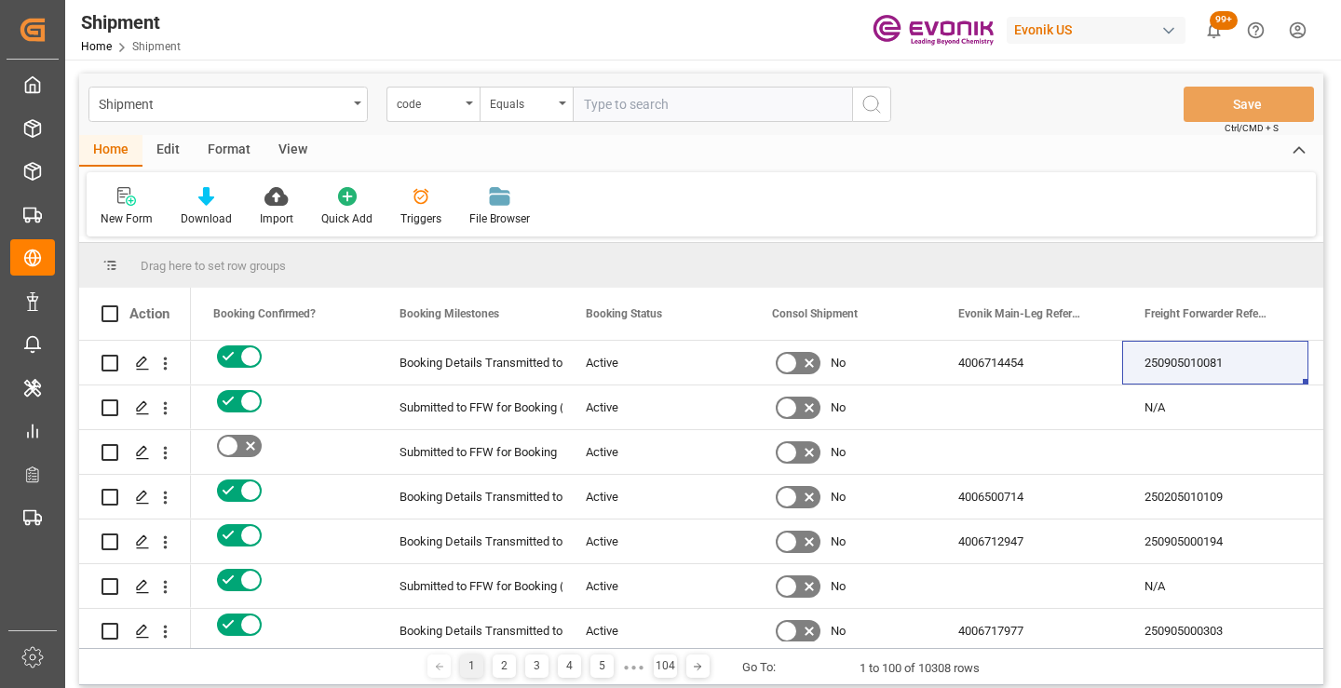
click at [663, 108] on input "text" at bounding box center [712, 104] width 279 height 35
paste input "a93136951efa"
type input "a93136951efa"
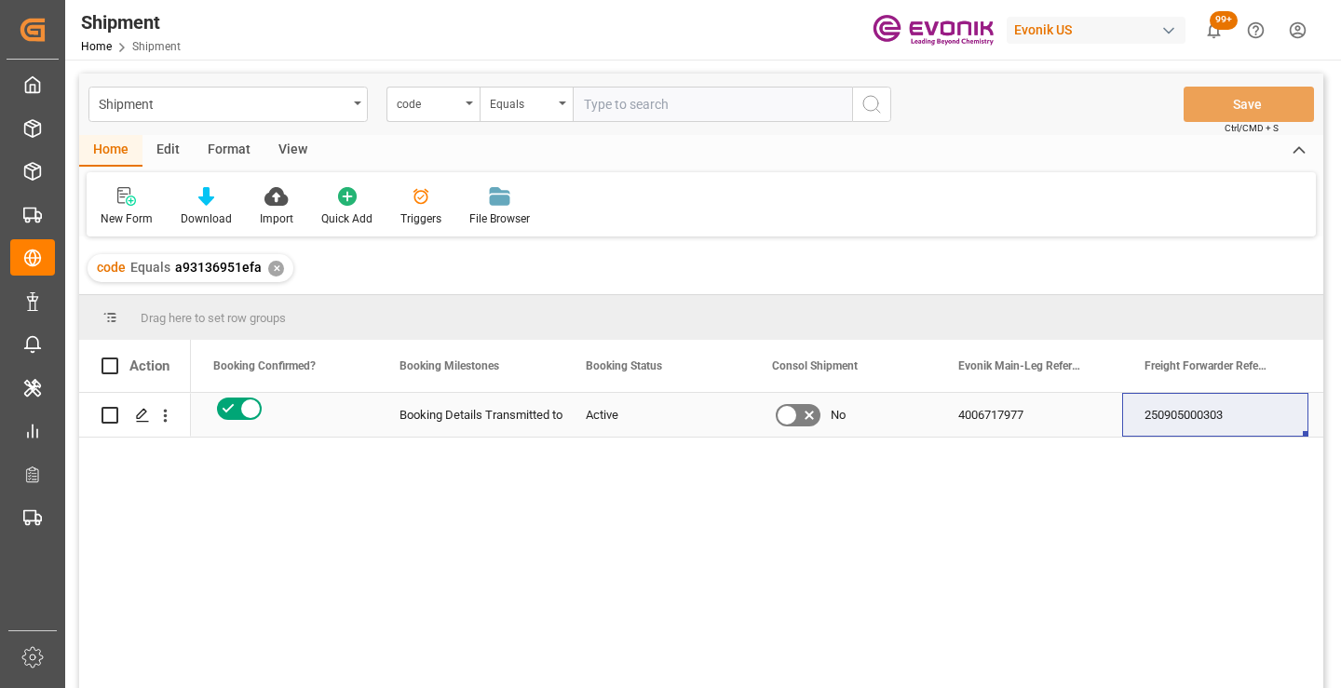
click at [1184, 418] on div "250905000303" at bounding box center [1215, 415] width 186 height 44
click at [273, 265] on div "✕" at bounding box center [276, 269] width 16 height 16
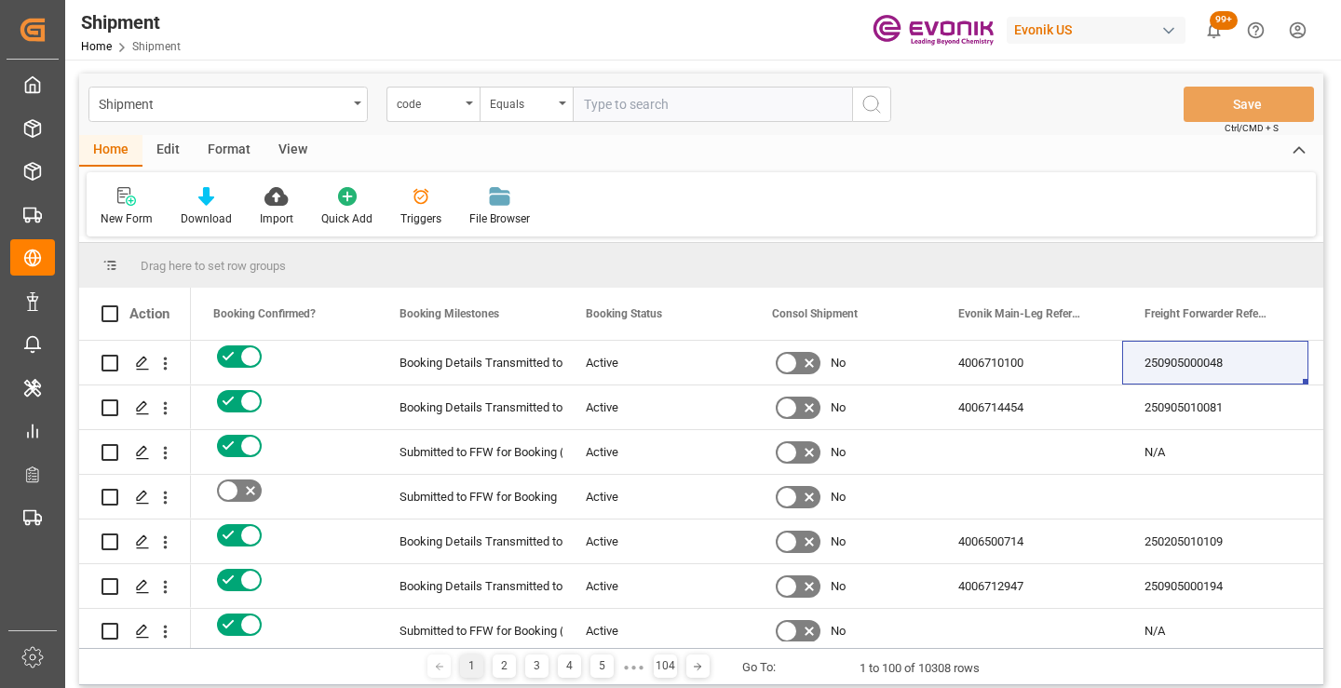
click at [636, 118] on input "text" at bounding box center [712, 104] width 279 height 35
paste input "2bd66e862acf"
type input "2bd66e862acf"
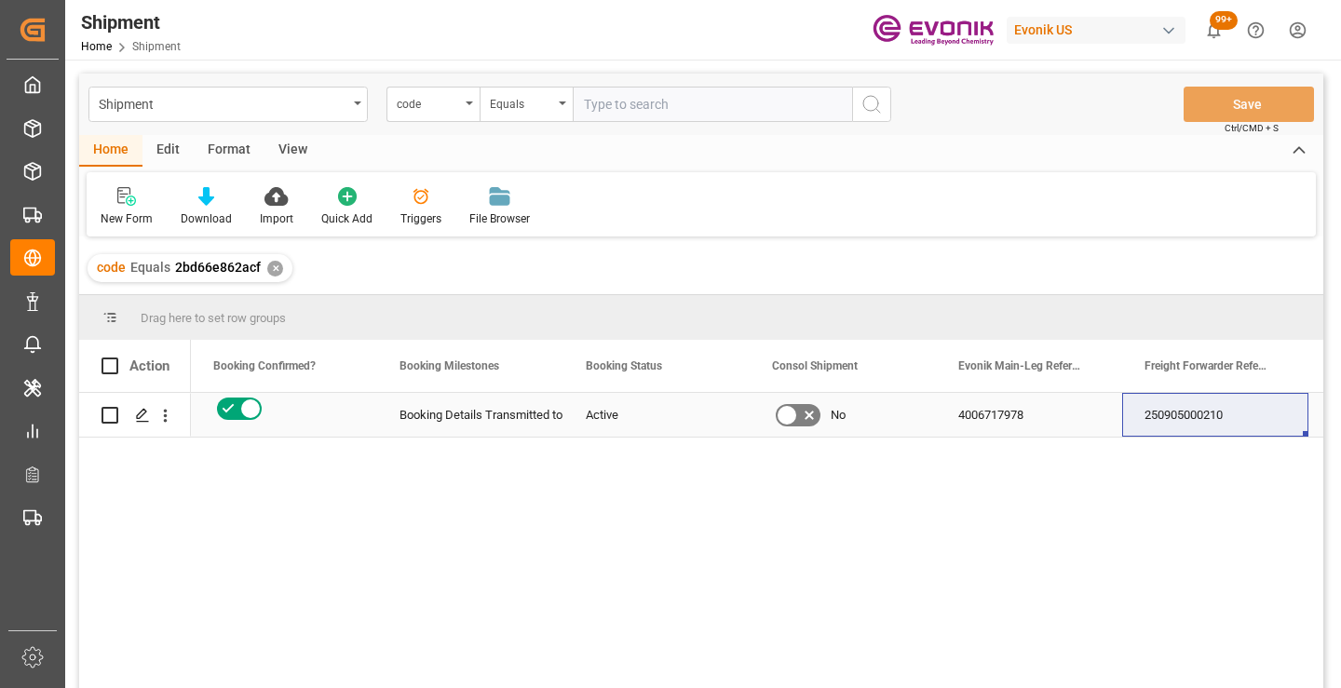
click at [1200, 421] on div "250905000210" at bounding box center [1215, 415] width 186 height 44
